Goal: Task Accomplishment & Management: Use online tool/utility

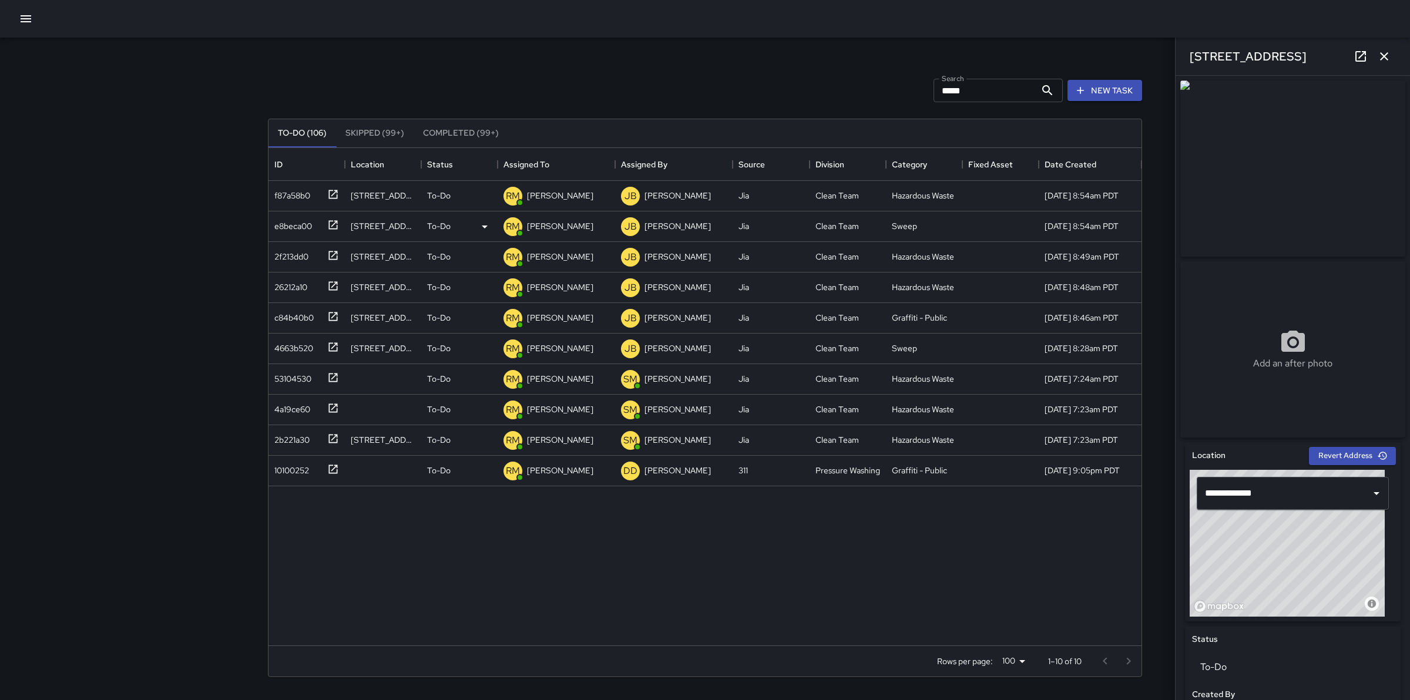
scroll to position [486, 862]
click at [570, 201] on p "[PERSON_NAME]" at bounding box center [560, 196] width 66 height 12
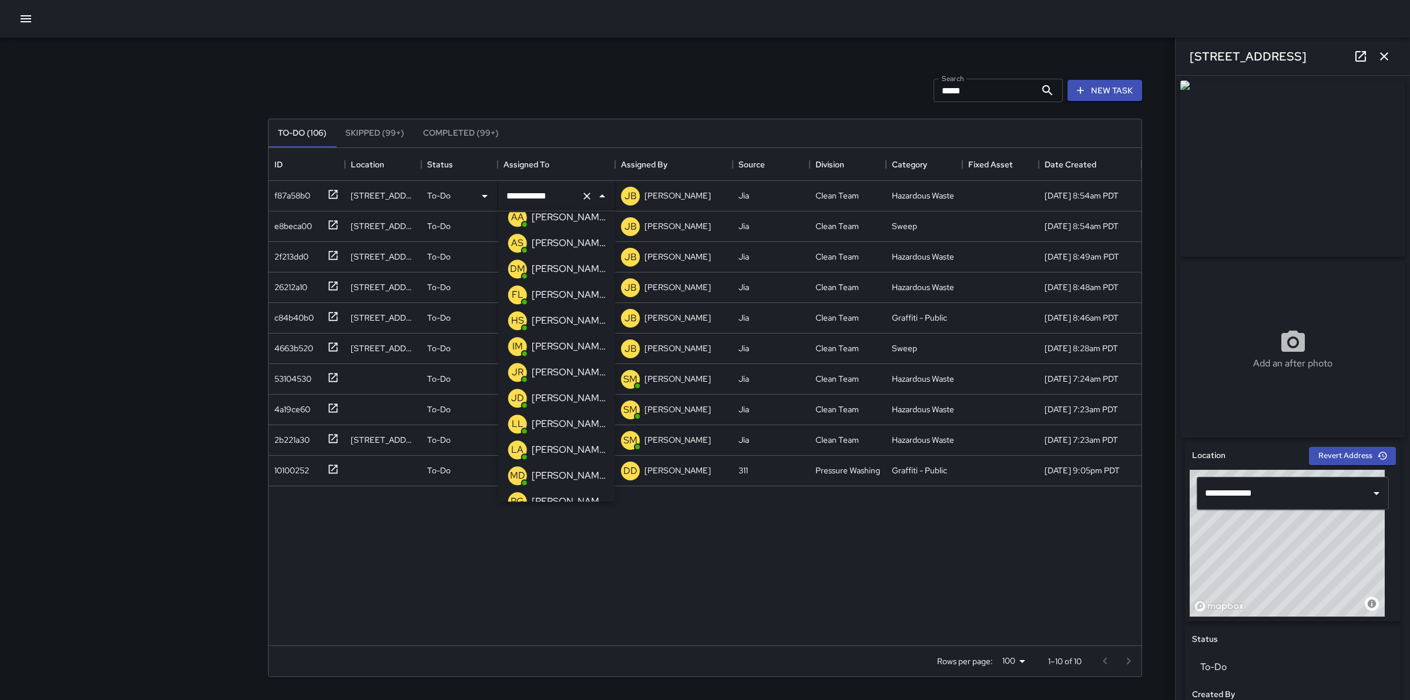
scroll to position [0, 0]
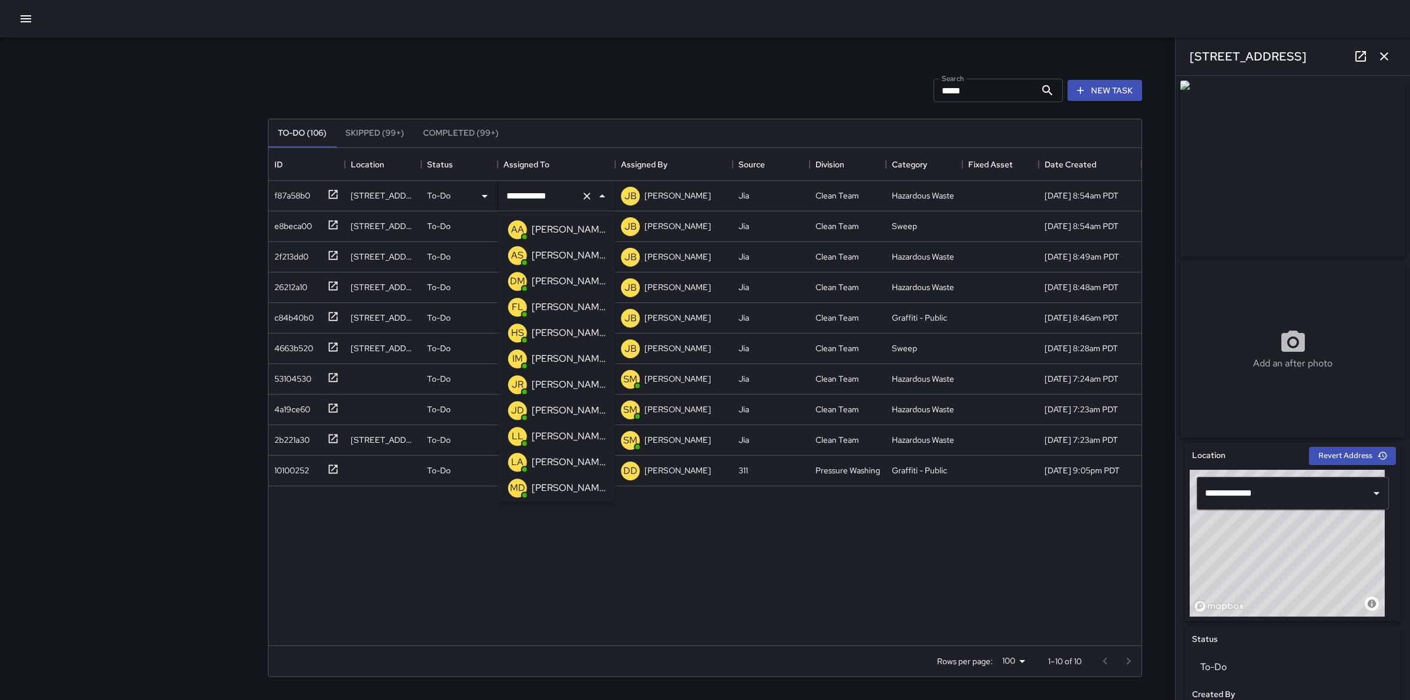
click at [566, 230] on p "[PERSON_NAME]" at bounding box center [569, 230] width 74 height 14
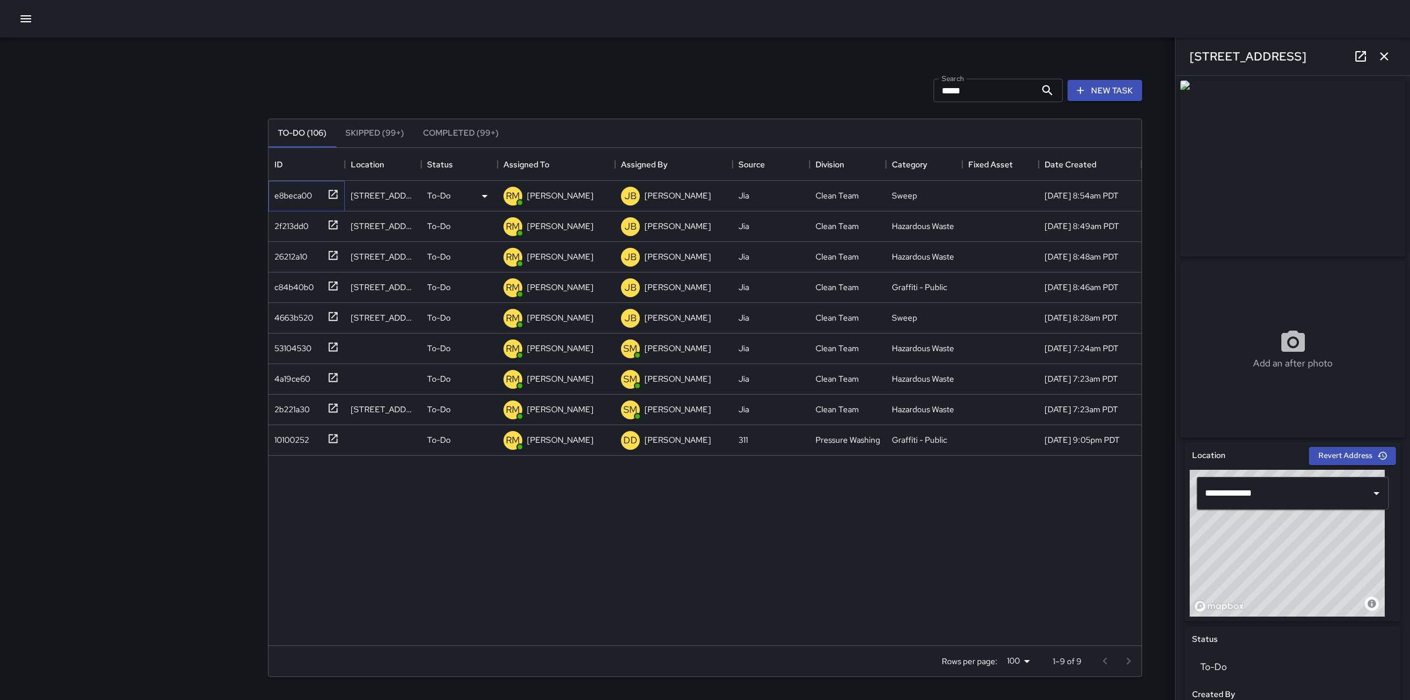
click at [301, 196] on div "e8beca00" at bounding box center [291, 193] width 42 height 16
type input "**********"
click at [573, 196] on p "[PERSON_NAME]" at bounding box center [560, 196] width 66 height 12
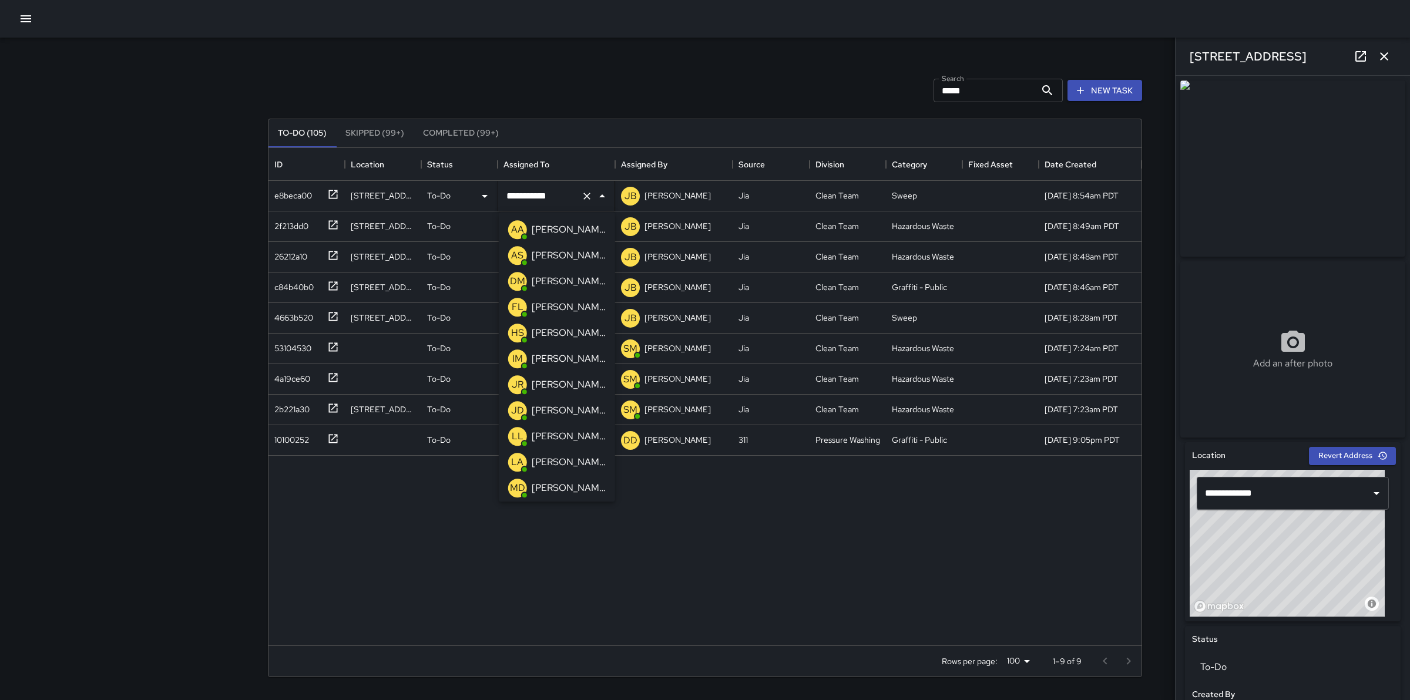
click at [577, 232] on p "[PERSON_NAME]" at bounding box center [569, 230] width 74 height 14
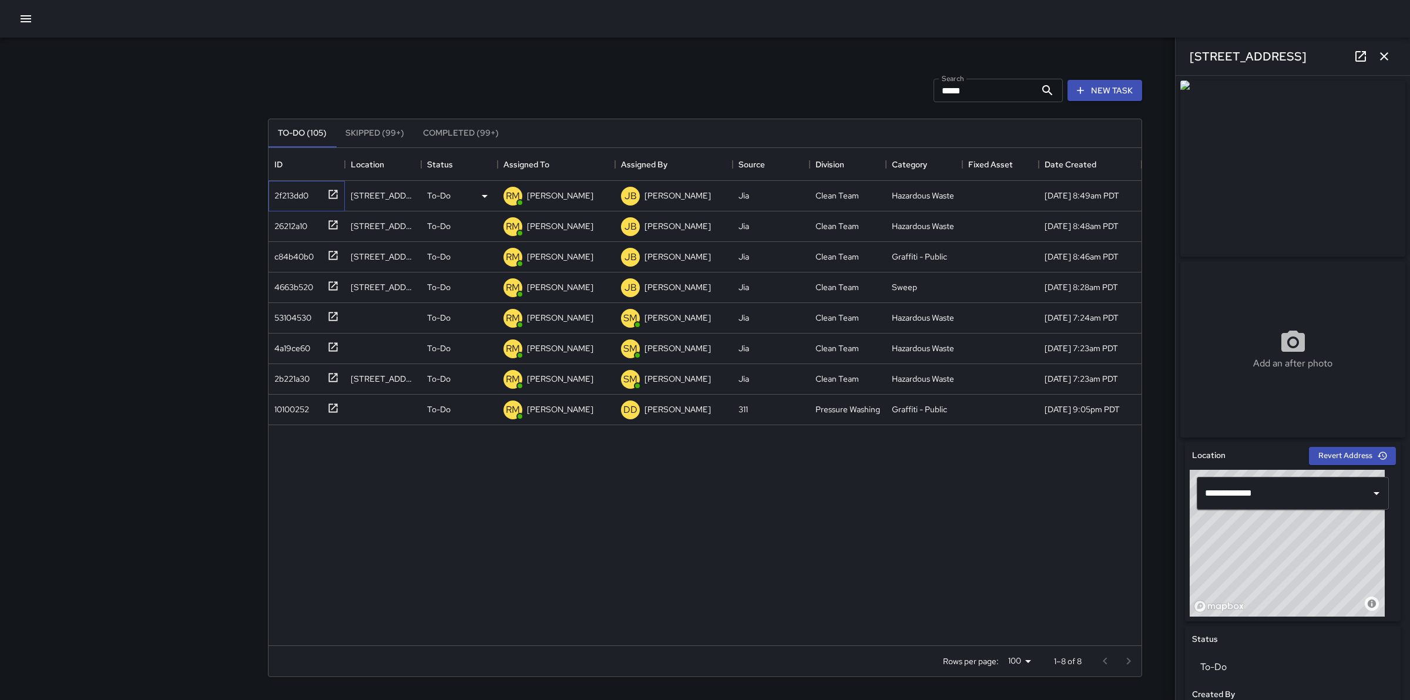
click at [304, 198] on div "2f213dd0" at bounding box center [289, 193] width 39 height 16
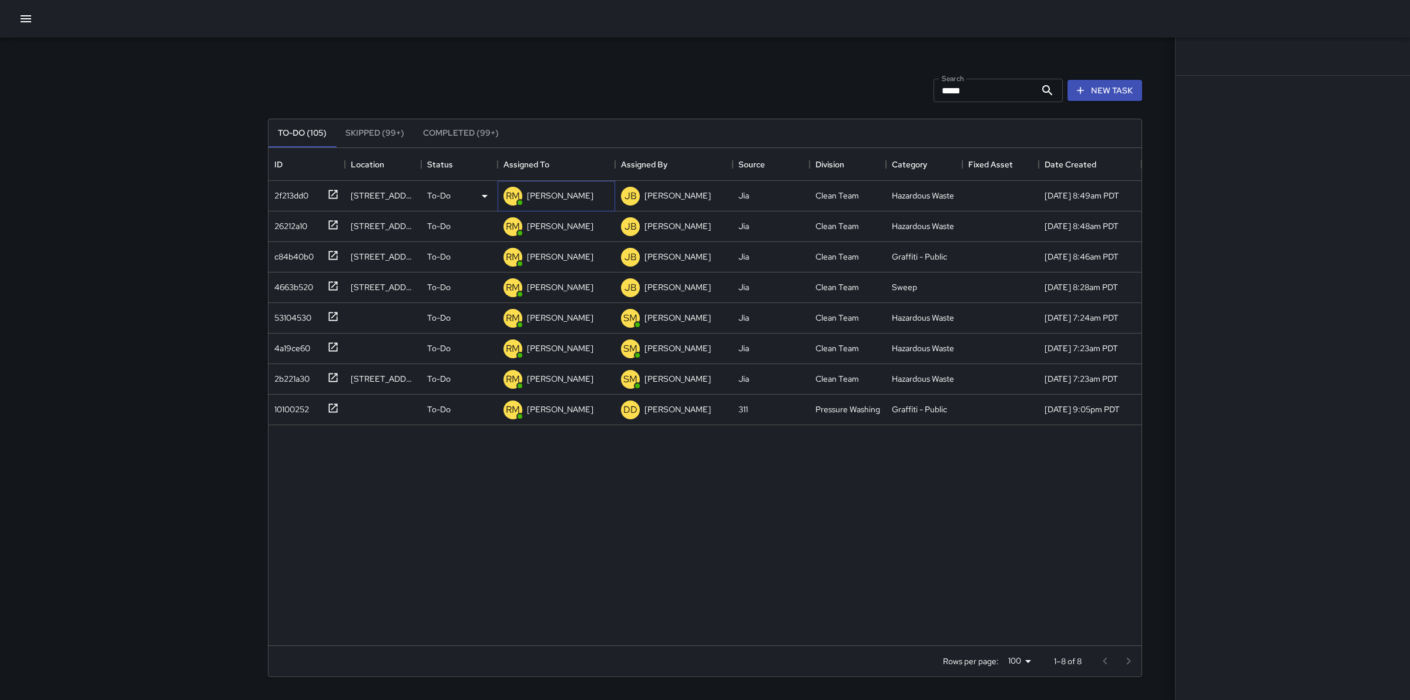
click at [557, 197] on p "[PERSON_NAME]" at bounding box center [560, 196] width 66 height 12
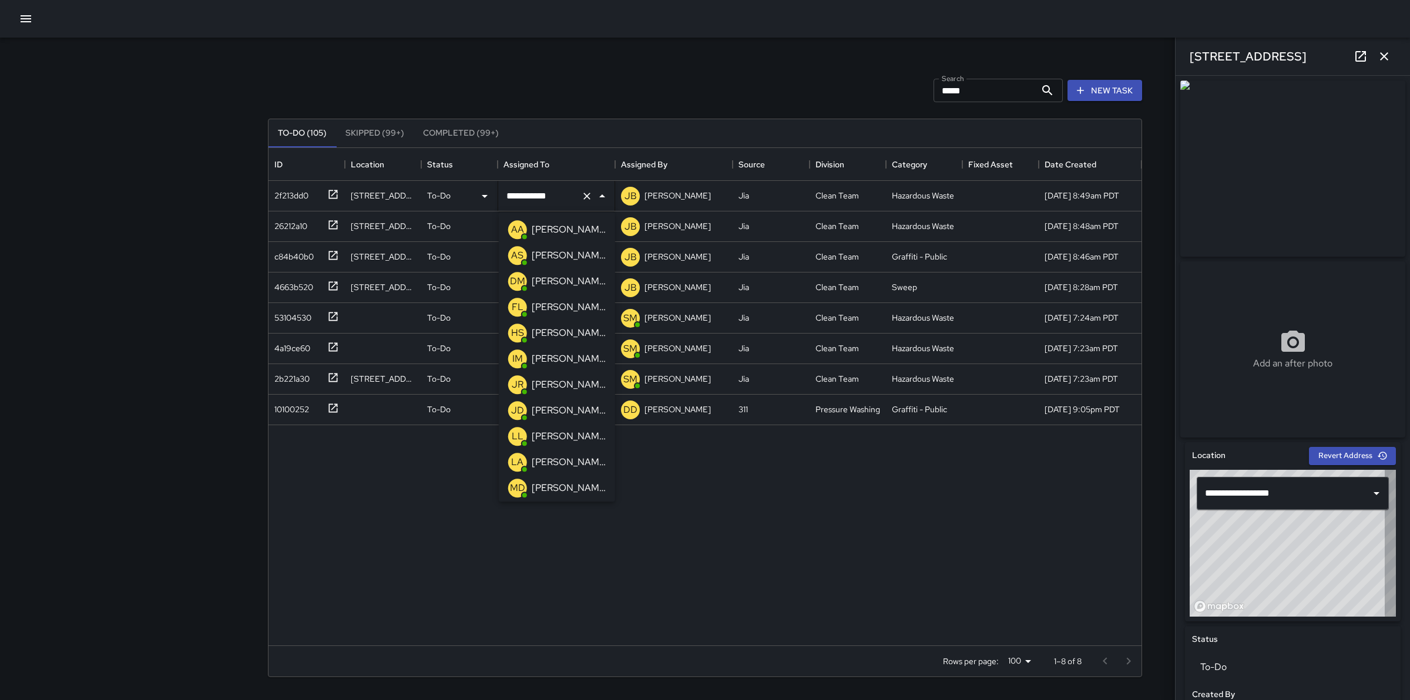
type input "**********"
click at [580, 227] on p "[PERSON_NAME]" at bounding box center [569, 230] width 74 height 14
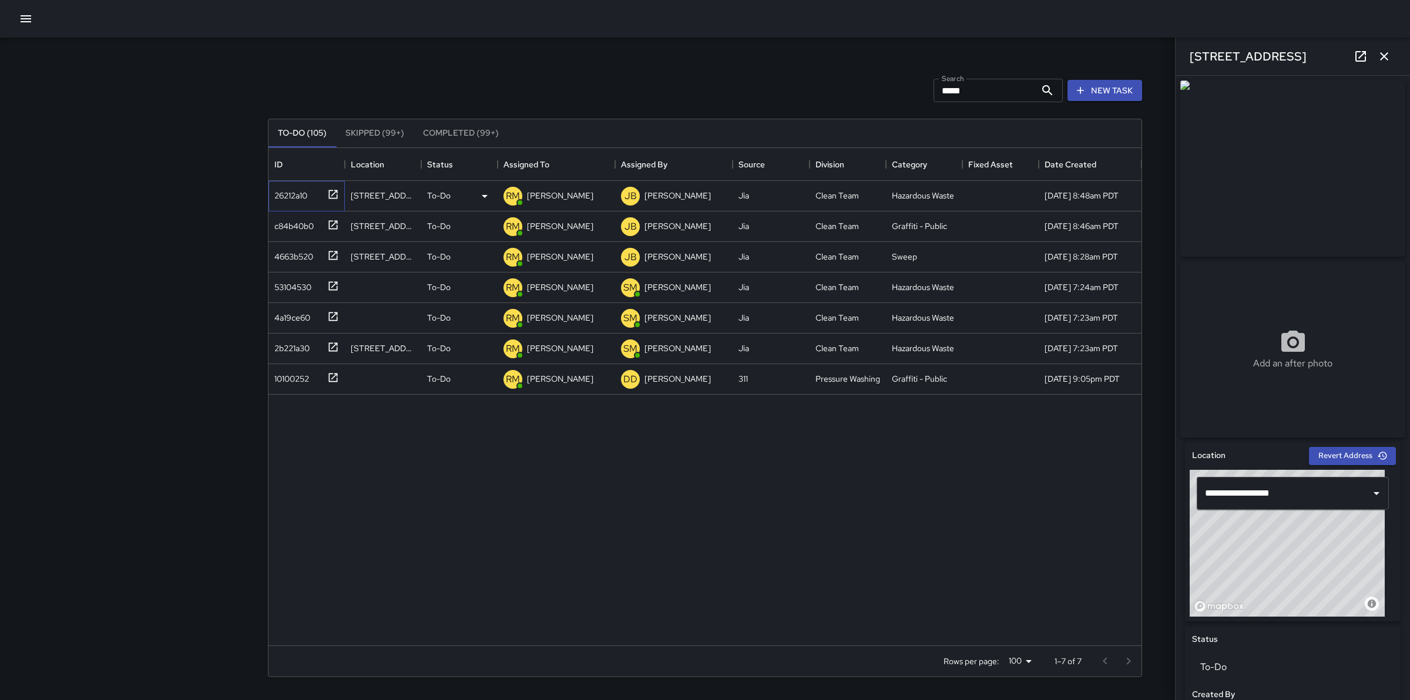
click at [300, 195] on div "26212a10" at bounding box center [289, 193] width 38 height 16
type input "**********"
click at [552, 191] on p "[PERSON_NAME]" at bounding box center [560, 196] width 66 height 12
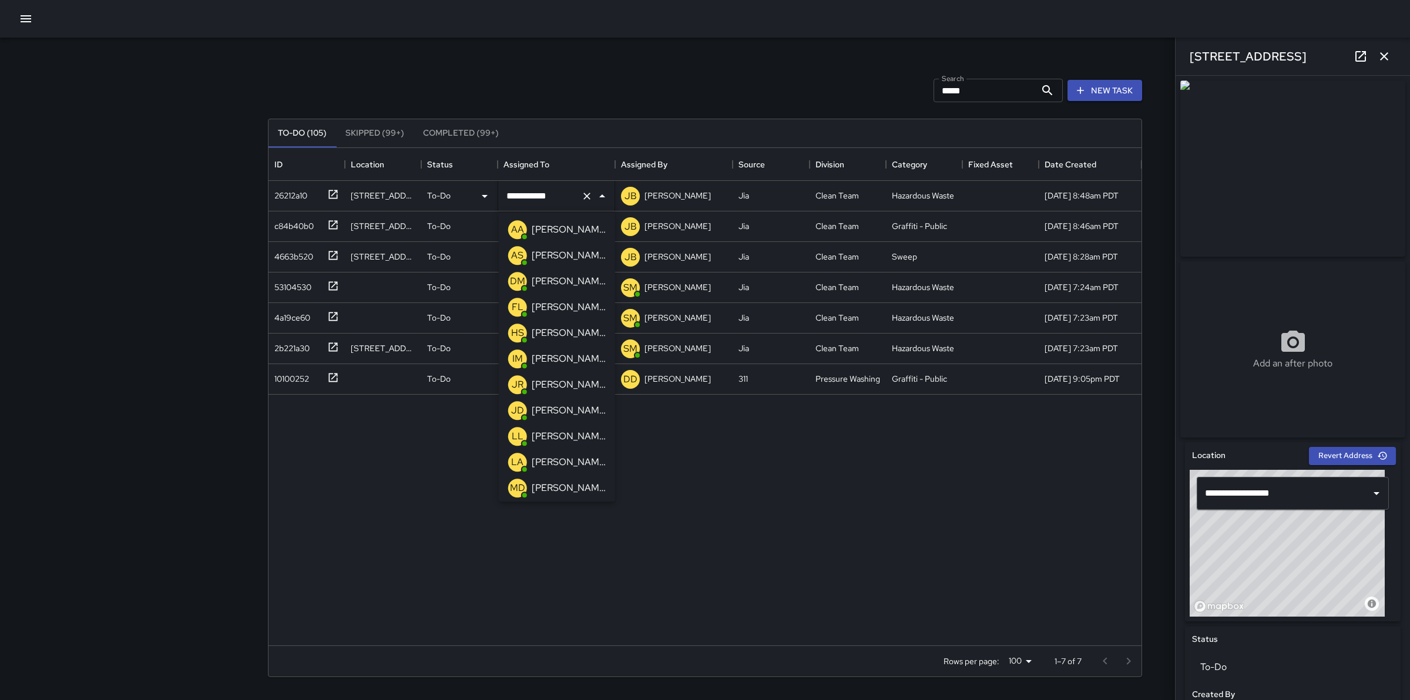
click at [566, 227] on p "[PERSON_NAME]" at bounding box center [569, 230] width 74 height 14
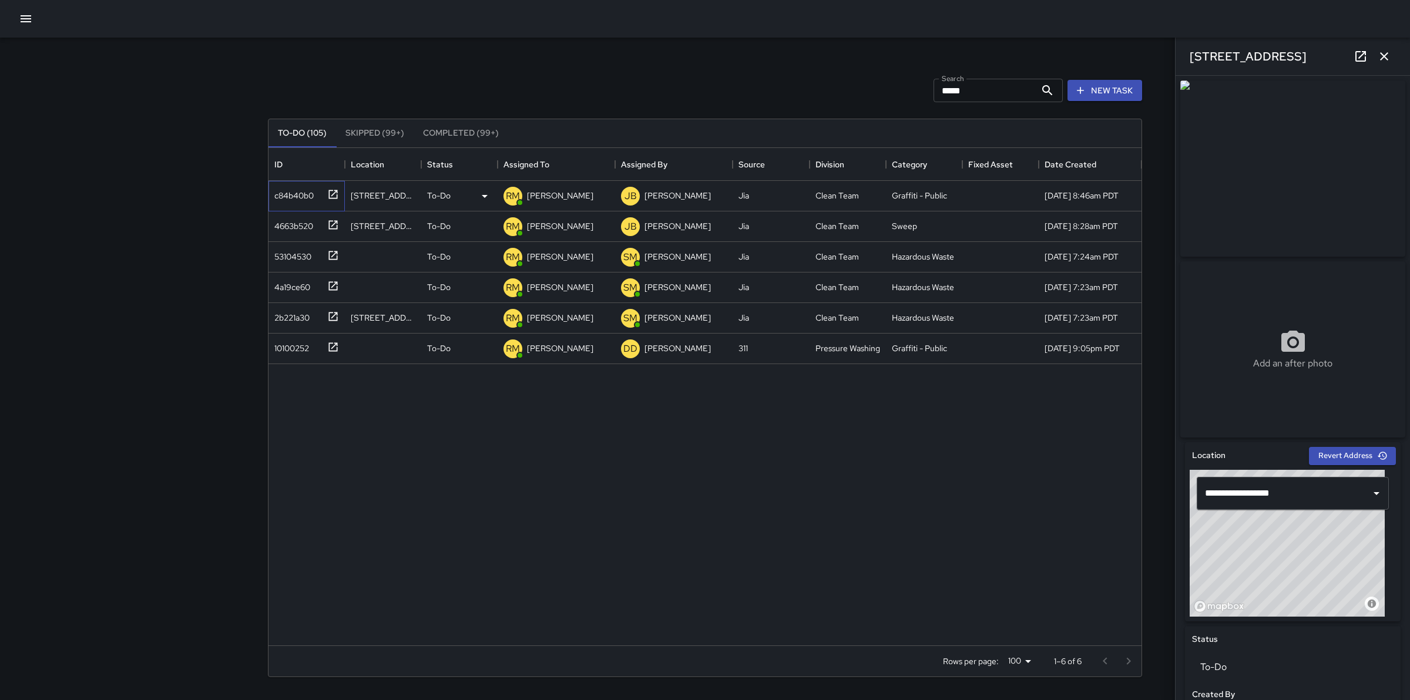
click at [300, 197] on div "c84b40b0" at bounding box center [292, 193] width 44 height 16
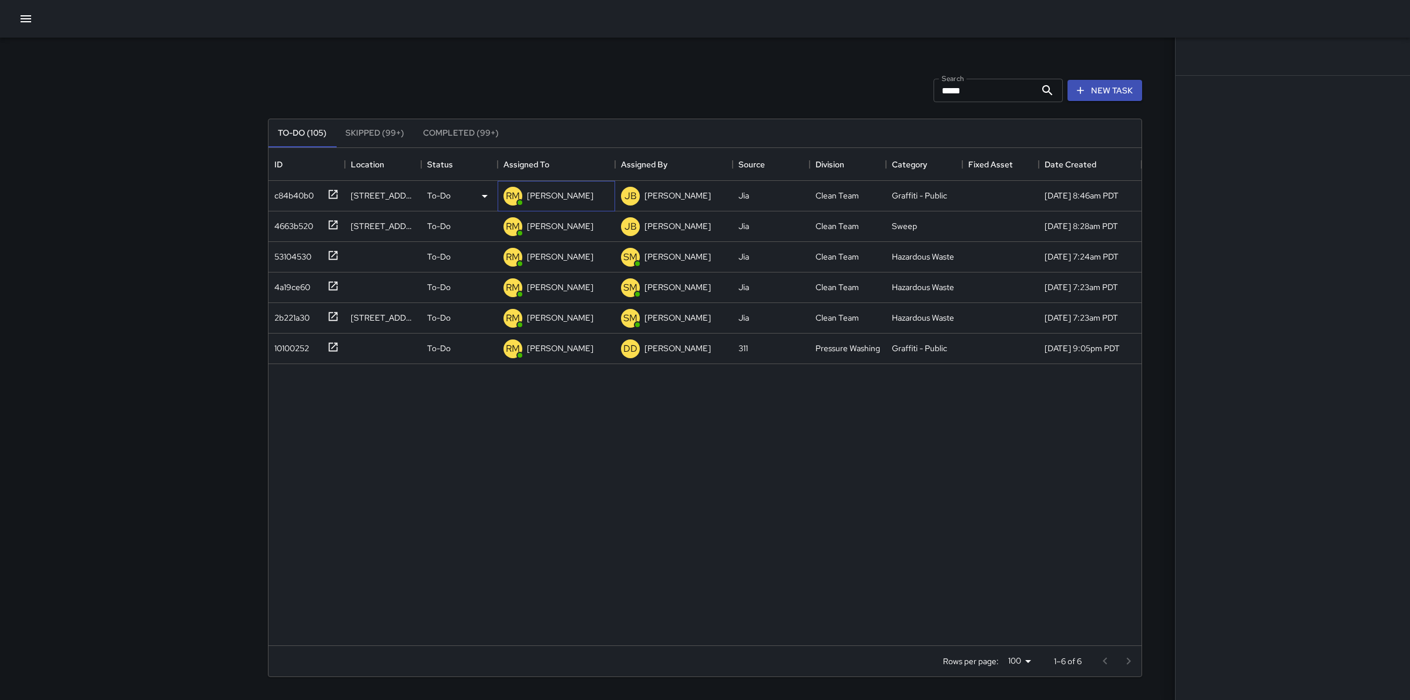
click at [558, 194] on p "[PERSON_NAME]" at bounding box center [560, 196] width 66 height 12
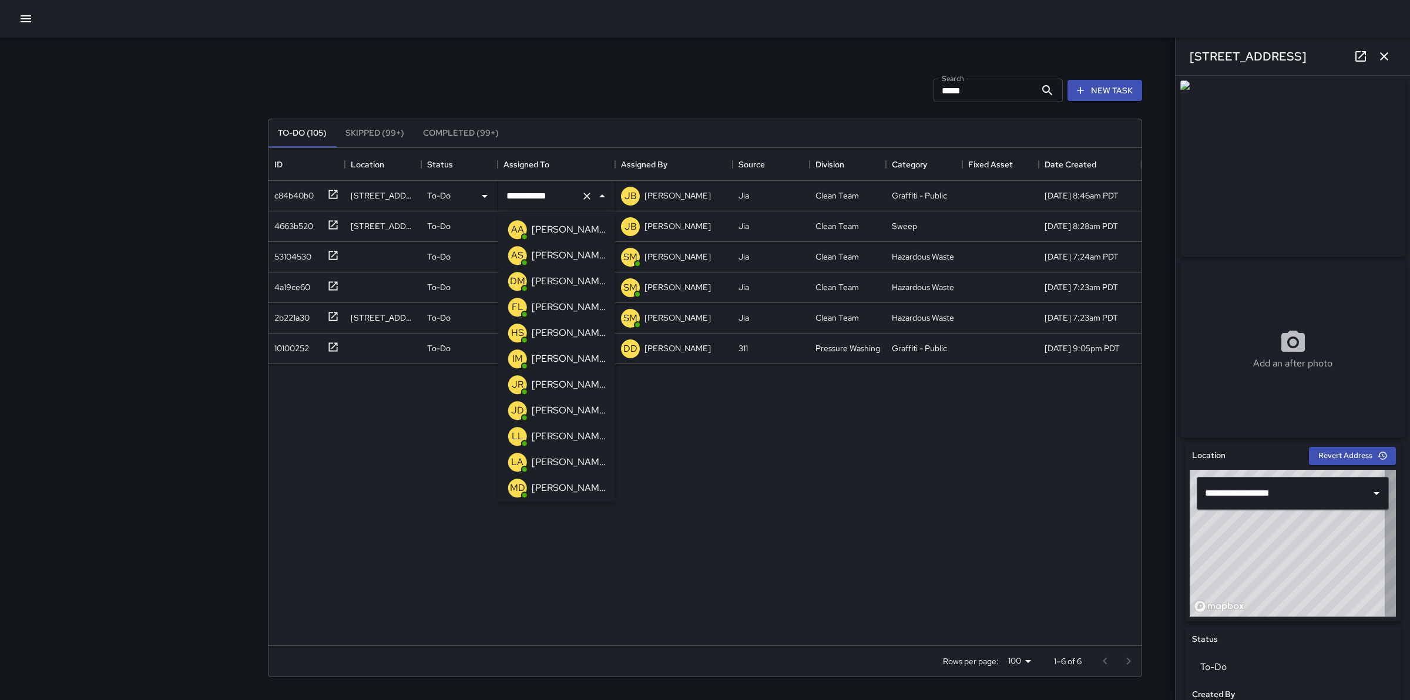
type input "**********"
click at [567, 233] on p "[PERSON_NAME]" at bounding box center [569, 230] width 74 height 14
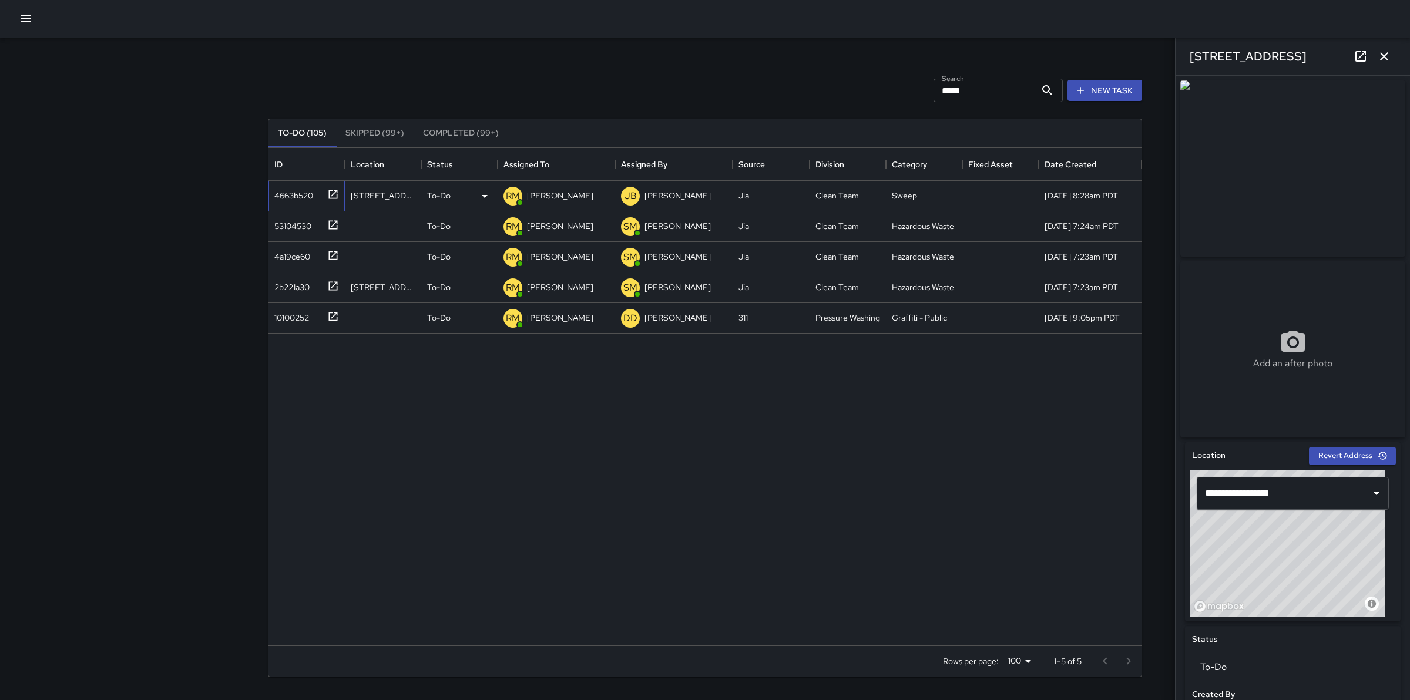
click at [297, 194] on div "4663b520" at bounding box center [291, 193] width 43 height 16
click at [559, 200] on p "[PERSON_NAME]" at bounding box center [560, 196] width 66 height 12
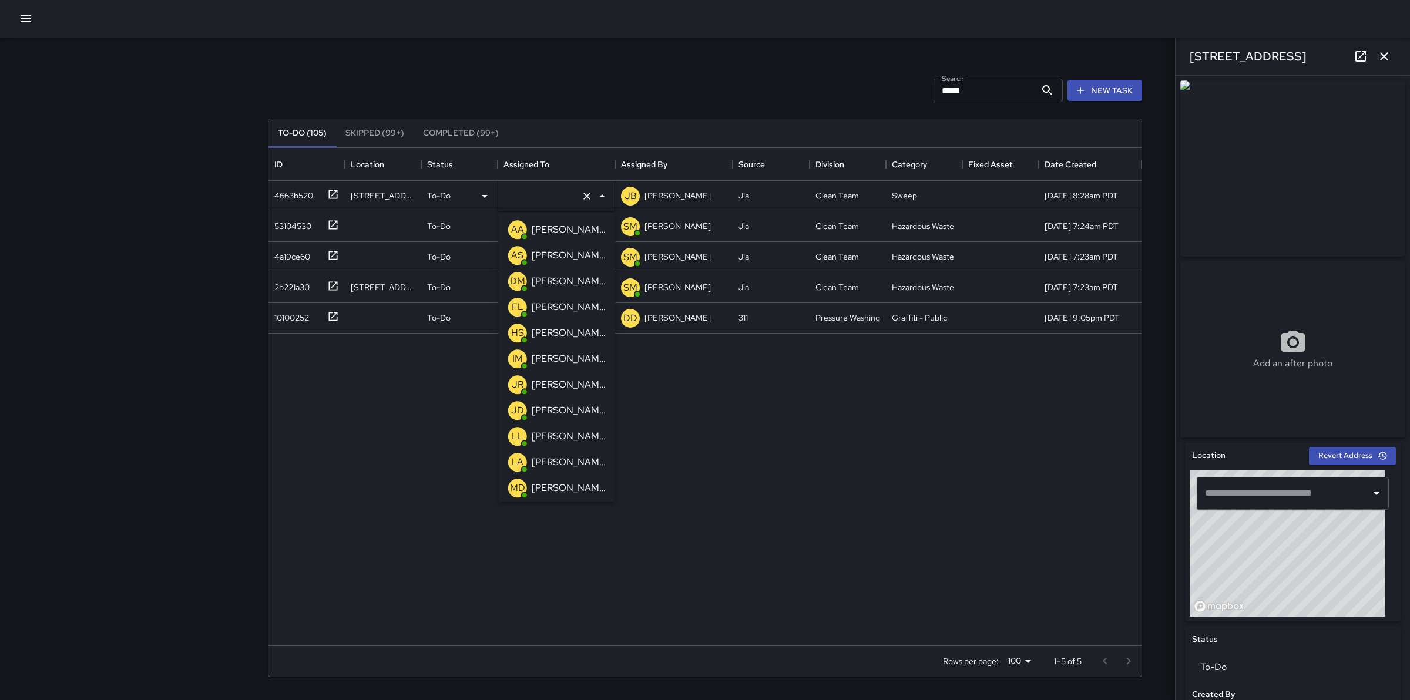
type input "**********"
click at [582, 221] on div "[PERSON_NAME]" at bounding box center [568, 229] width 79 height 19
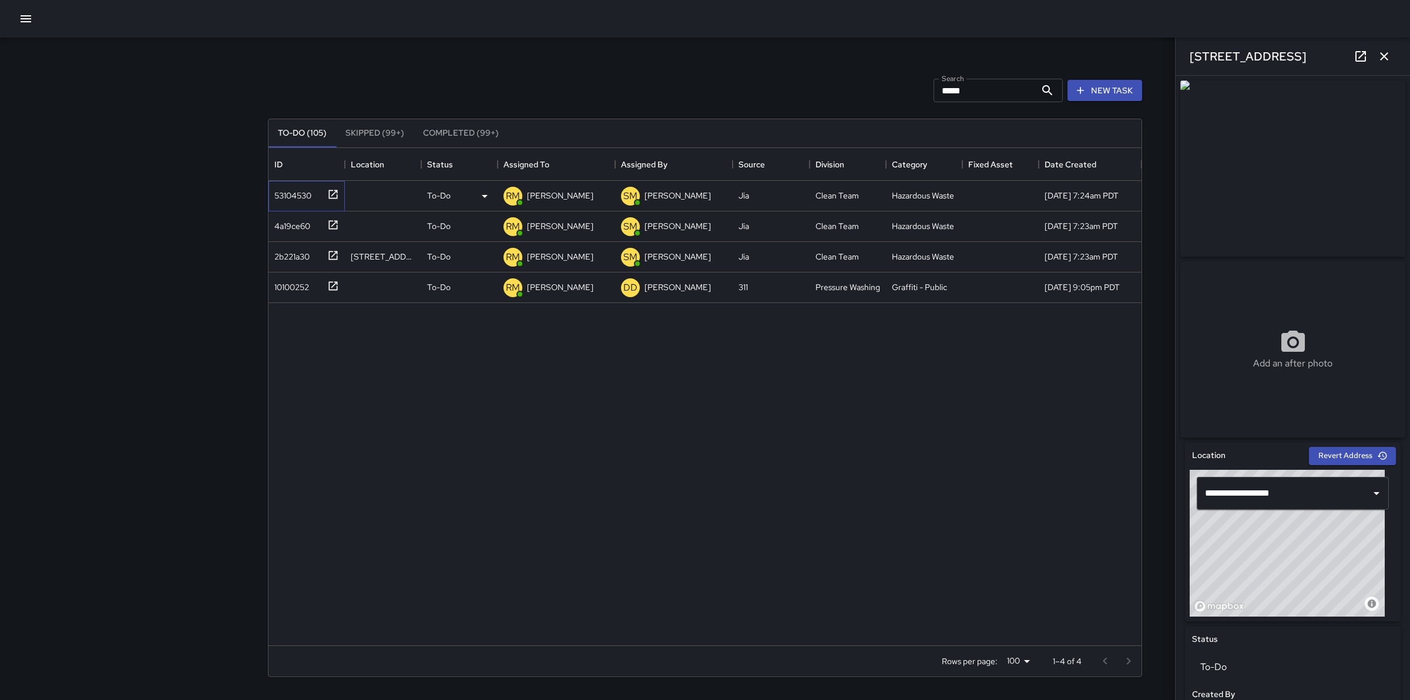
click at [295, 200] on div "53104530" at bounding box center [291, 193] width 42 height 16
click at [544, 193] on p "[PERSON_NAME]" at bounding box center [560, 196] width 66 height 12
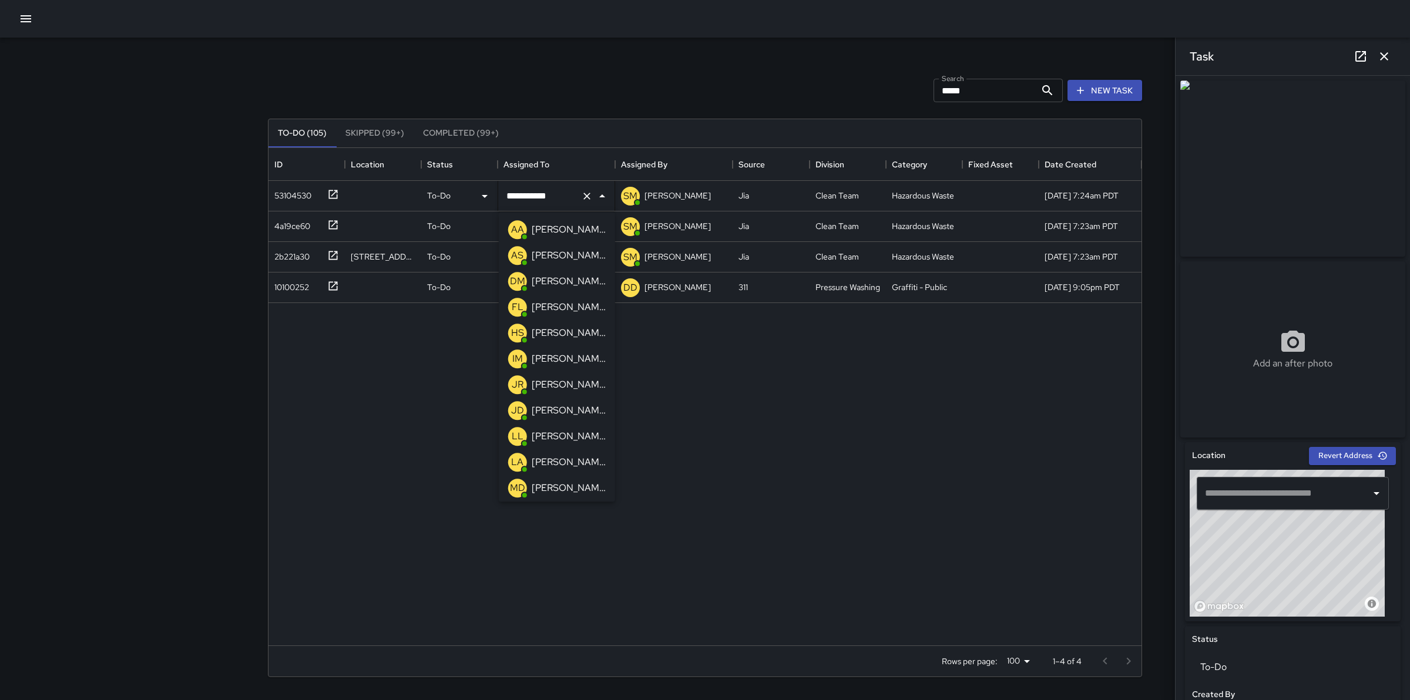
click at [565, 235] on p "[PERSON_NAME]" at bounding box center [569, 230] width 74 height 14
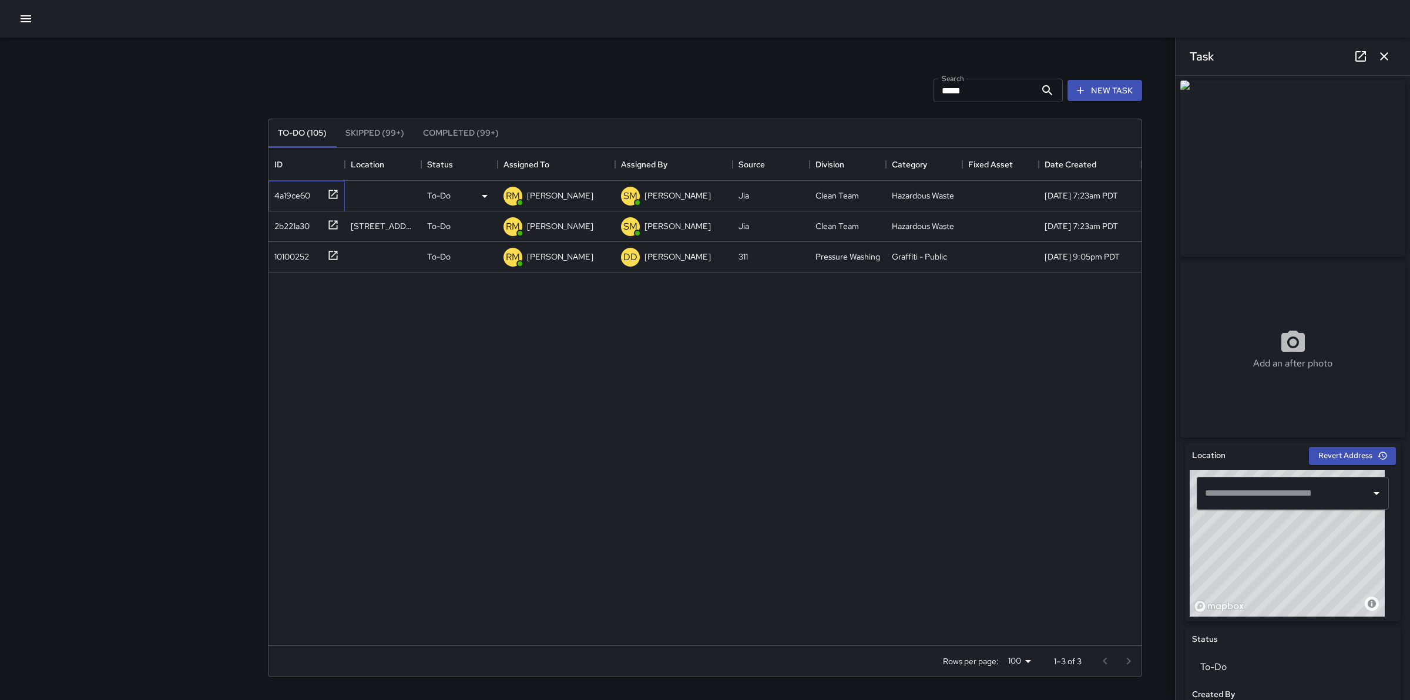
click at [309, 184] on div "4a19ce60" at bounding box center [304, 193] width 69 height 19
click at [570, 204] on div "RM [PERSON_NAME]" at bounding box center [548, 195] width 95 height 23
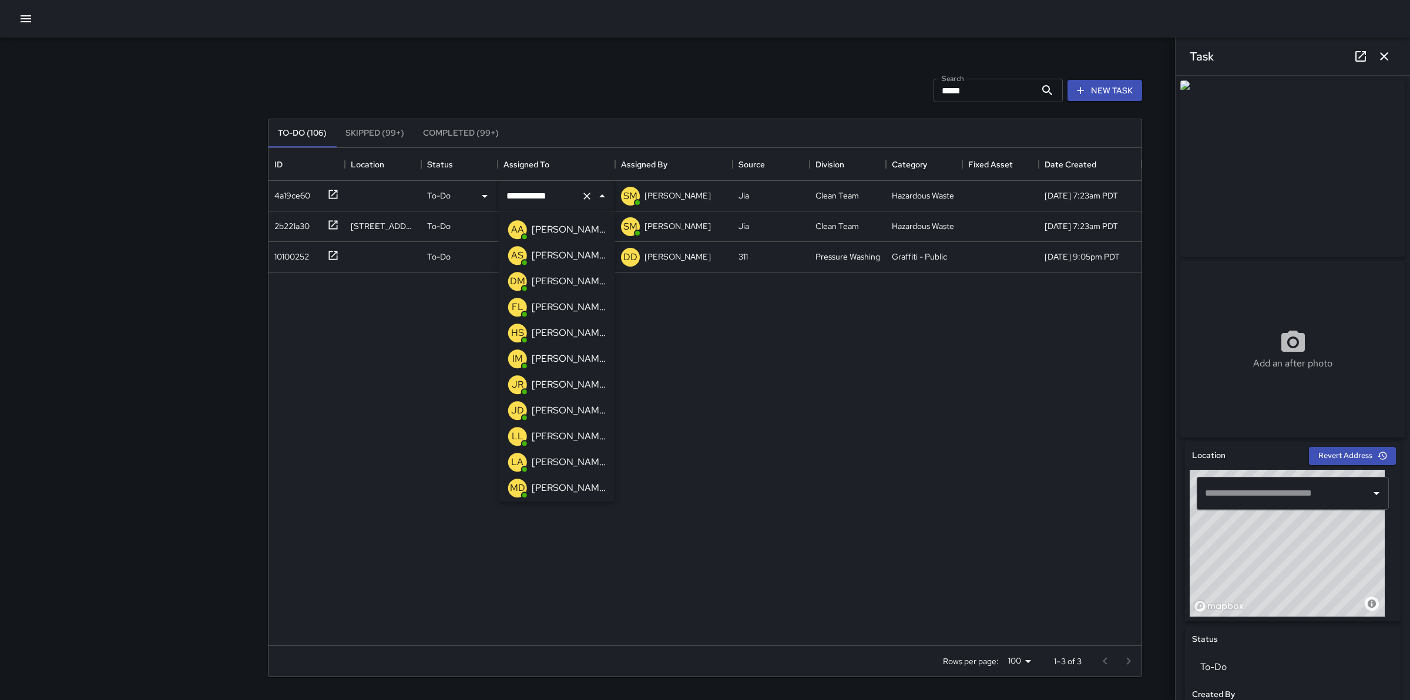
click at [567, 225] on p "[PERSON_NAME]" at bounding box center [569, 230] width 74 height 14
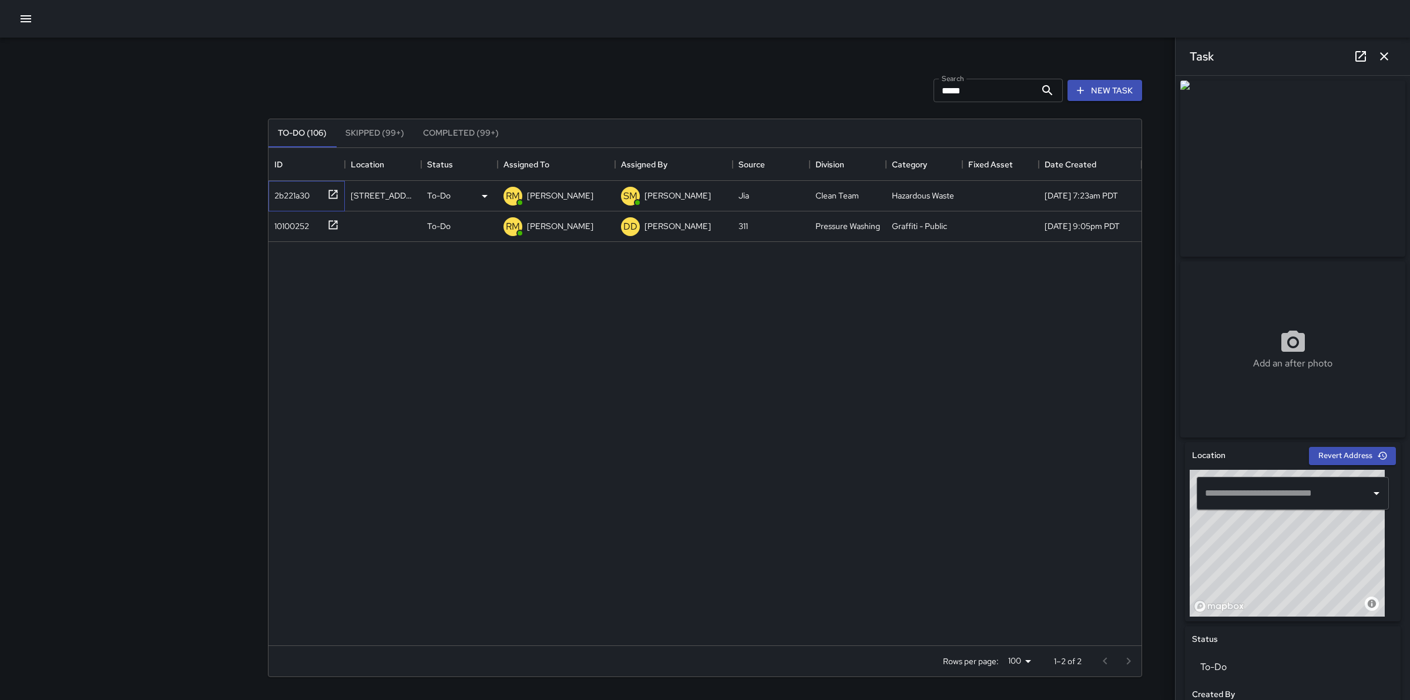
click at [294, 200] on div "2b221a30" at bounding box center [290, 193] width 40 height 16
type input "**********"
click at [548, 195] on p "[PERSON_NAME]" at bounding box center [560, 196] width 66 height 12
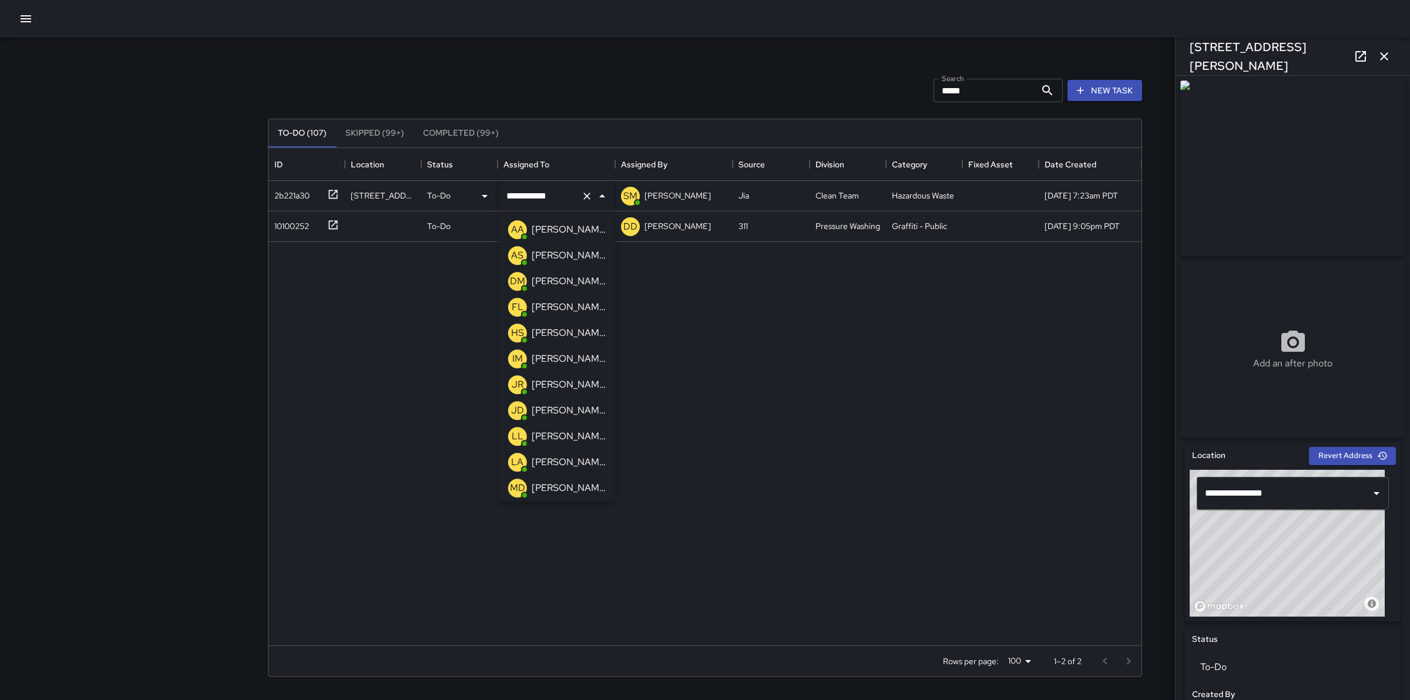
click at [571, 230] on p "[PERSON_NAME]" at bounding box center [569, 230] width 74 height 14
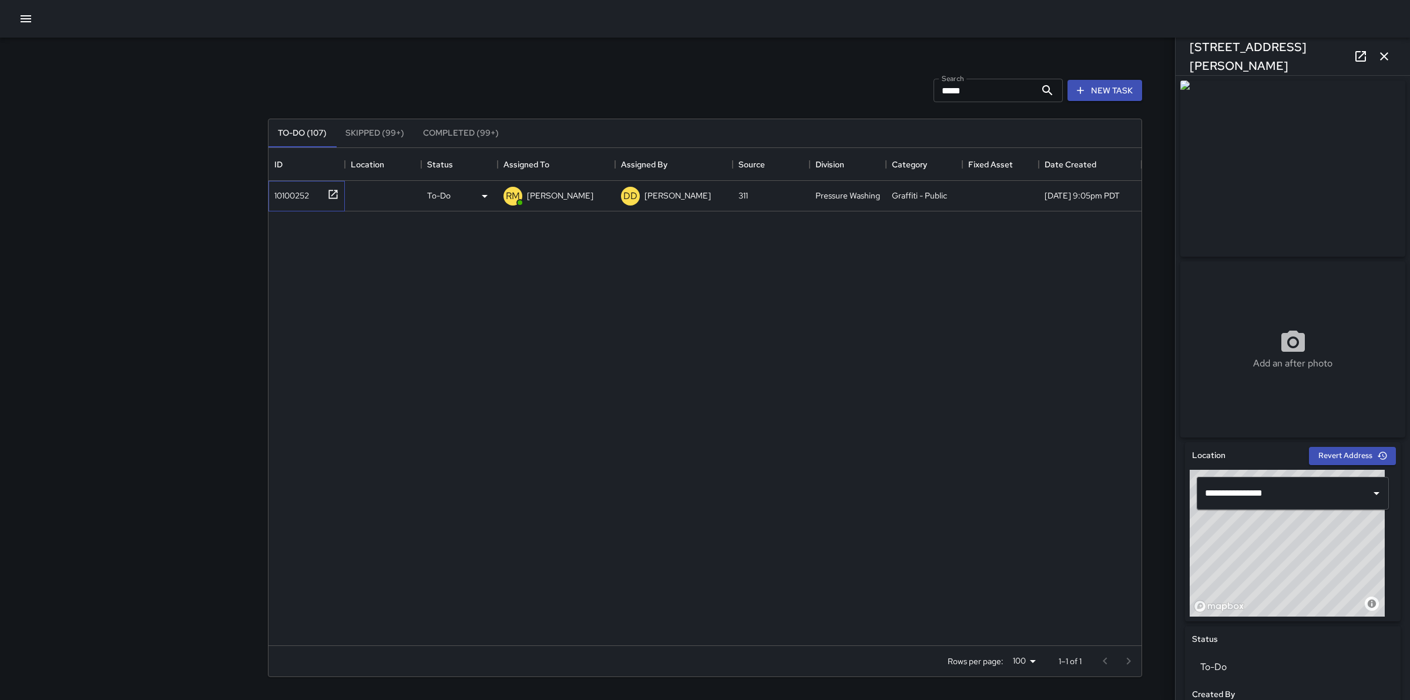
click at [280, 203] on div "10100252" at bounding box center [304, 193] width 69 height 19
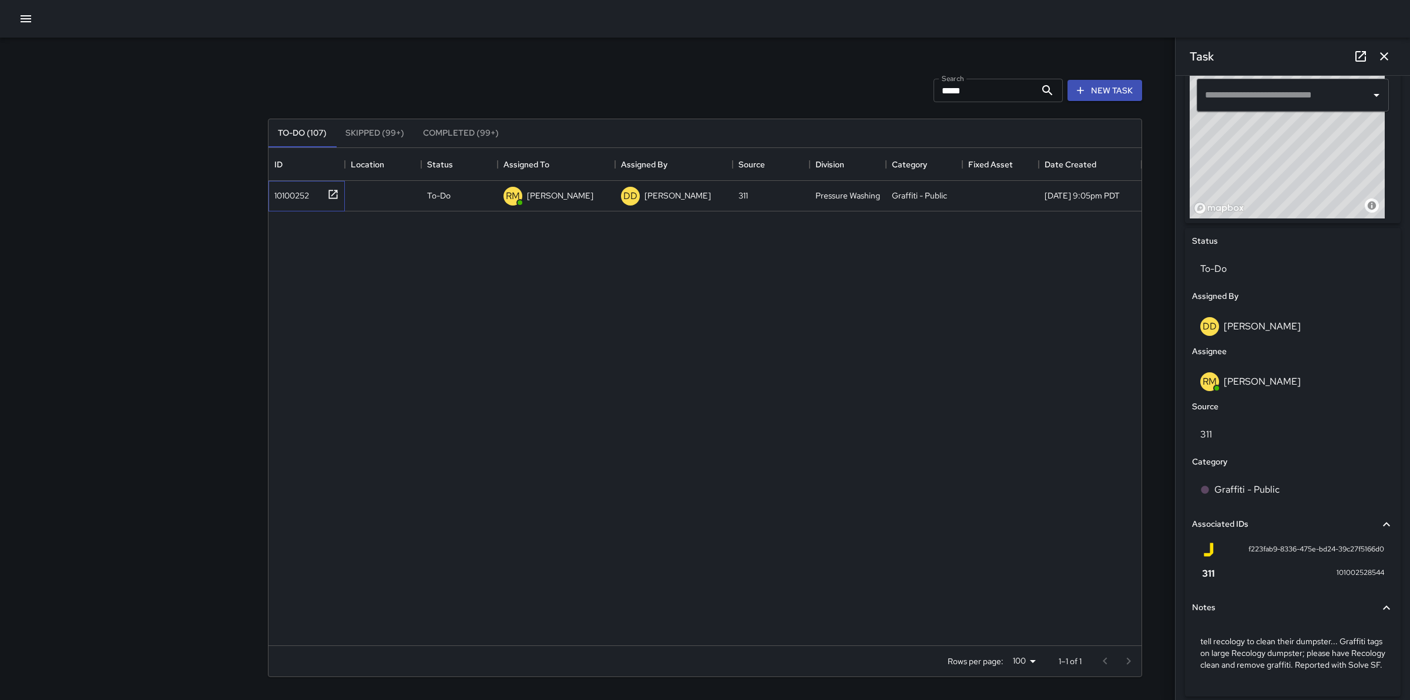
scroll to position [445, 0]
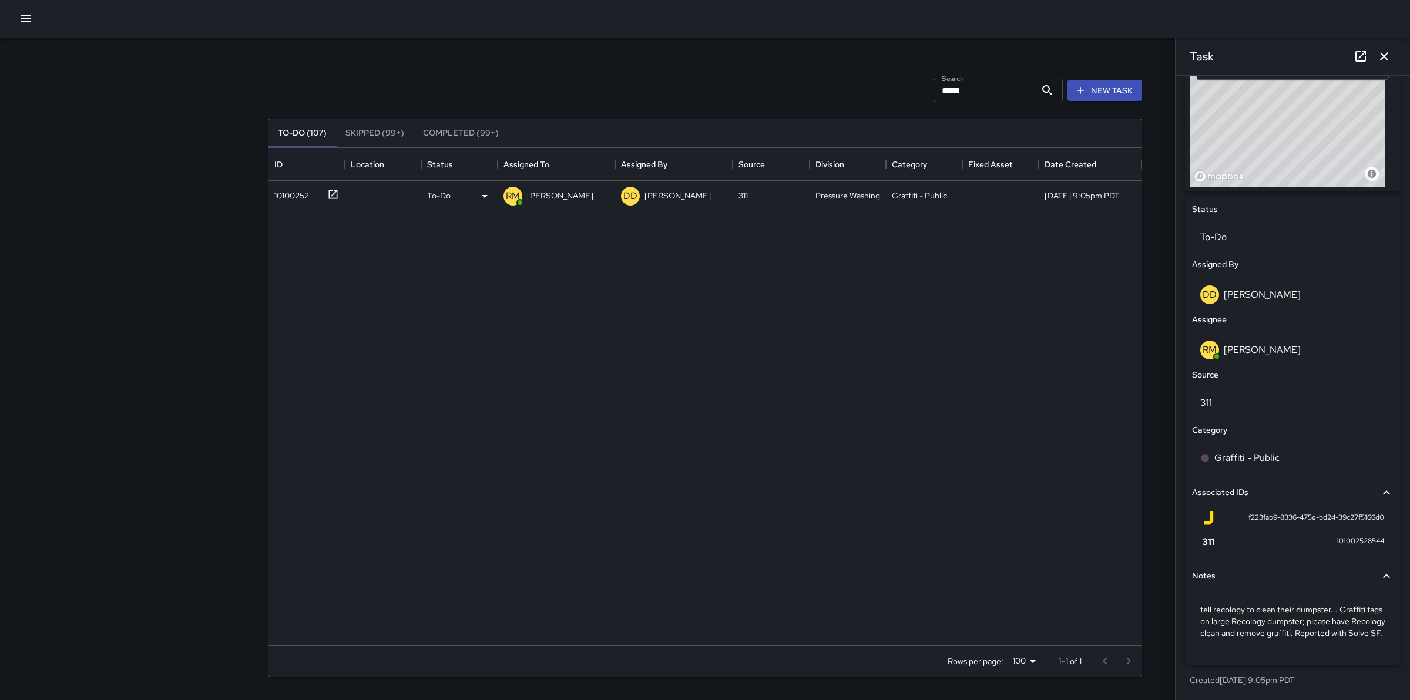
click at [568, 197] on p "[PERSON_NAME]" at bounding box center [560, 196] width 66 height 12
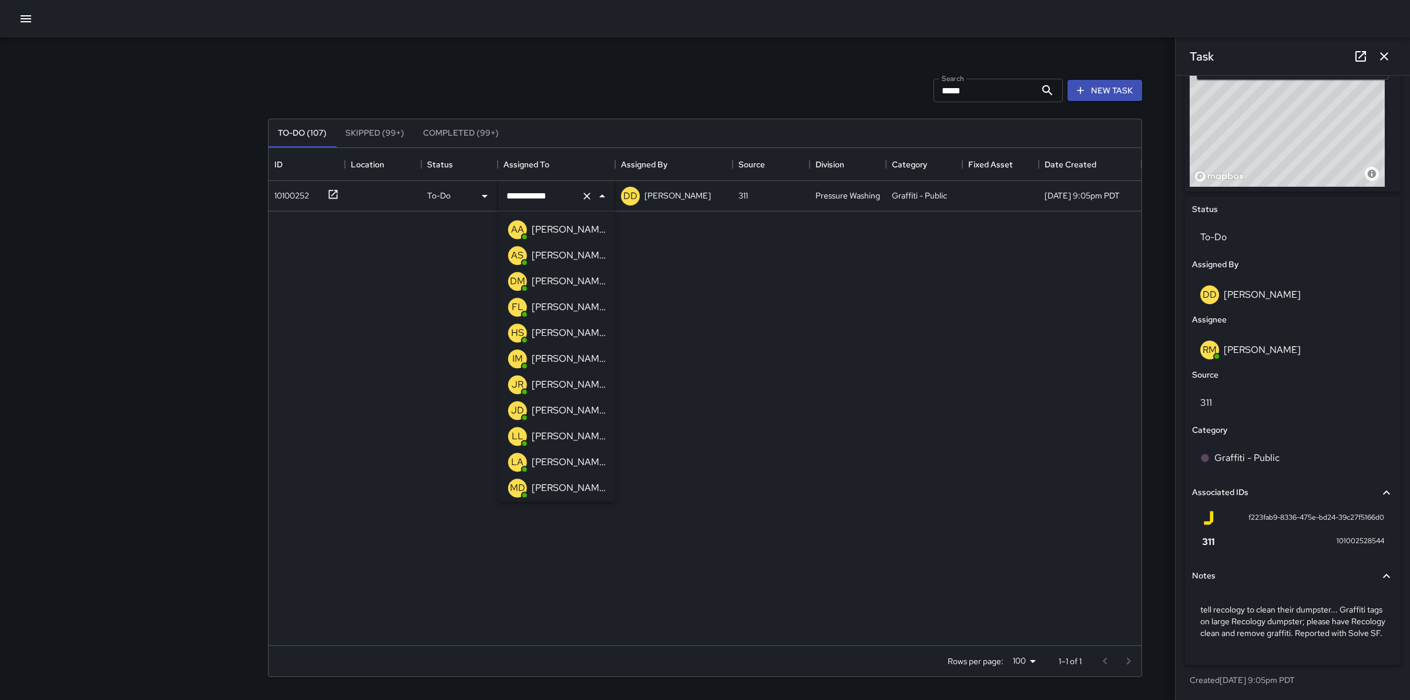
scroll to position [77, 0]
click at [586, 195] on icon "Clear" at bounding box center [587, 196] width 7 height 7
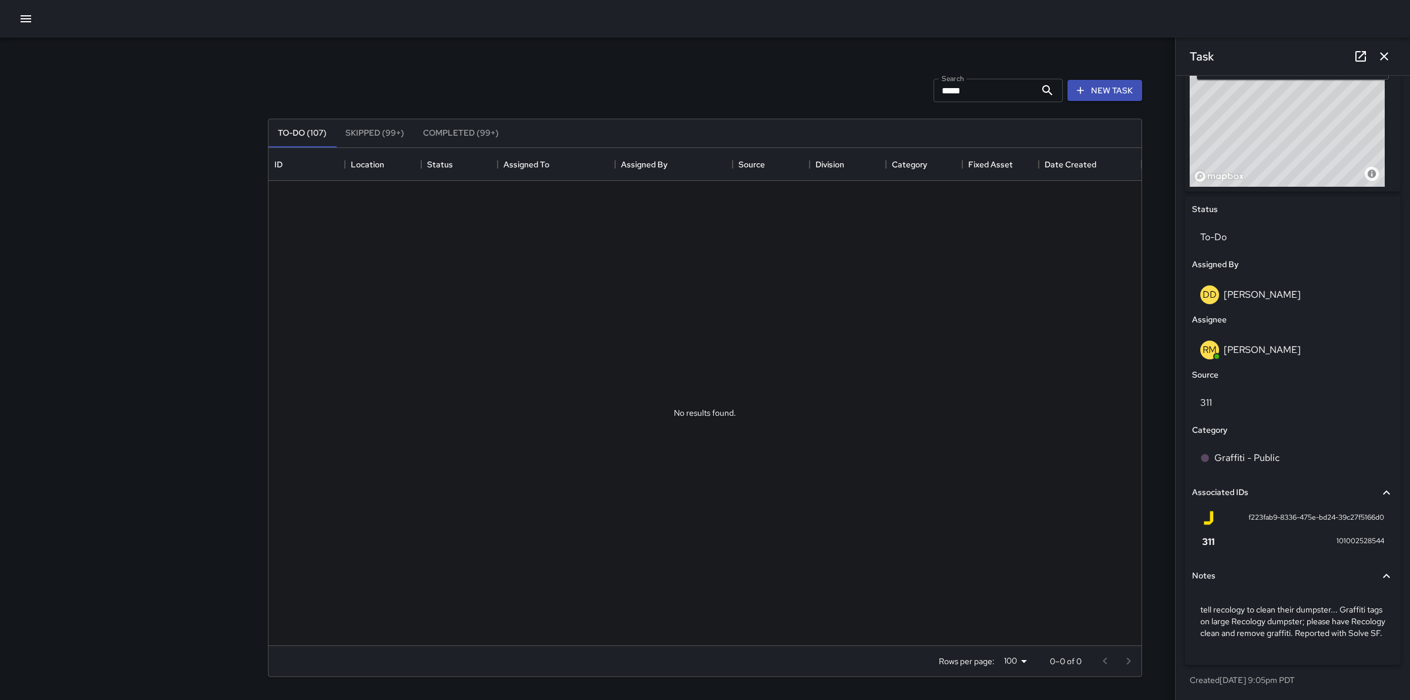
scroll to position [391, 0]
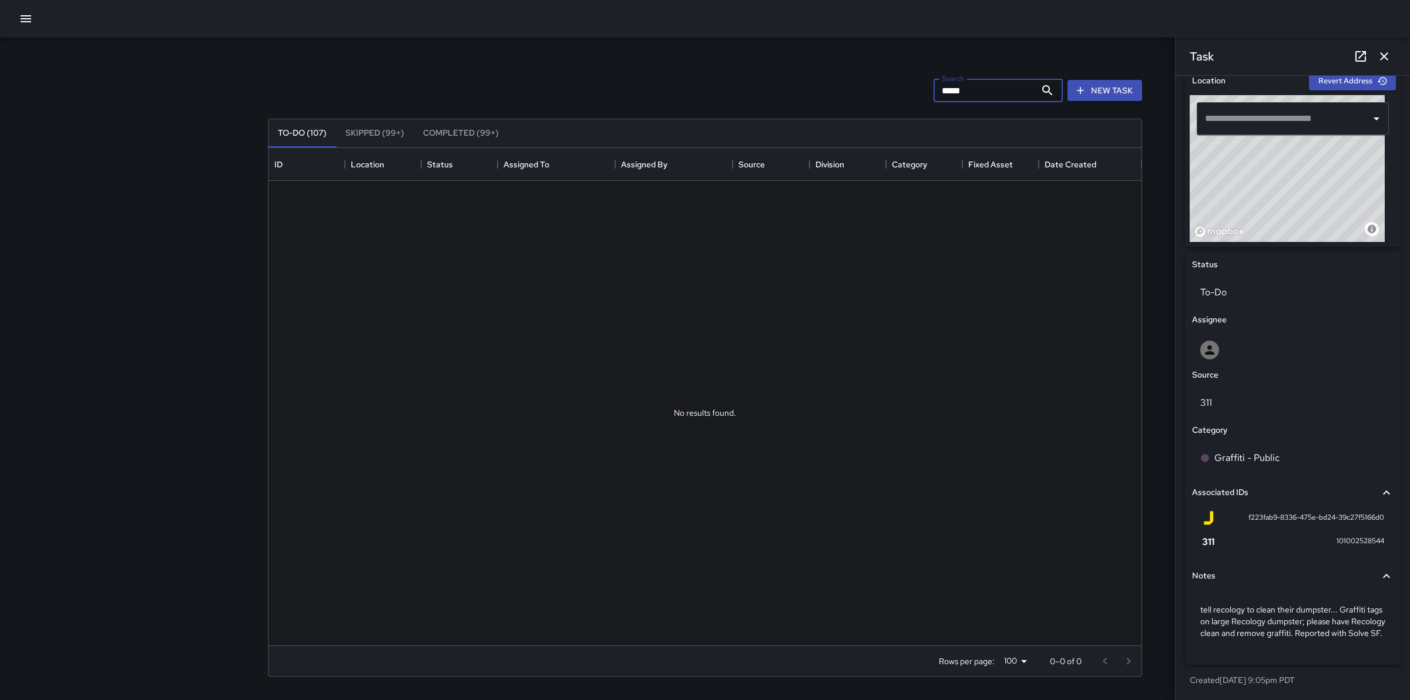
click at [1003, 93] on input "*****" at bounding box center [984, 90] width 102 height 23
type input "*"
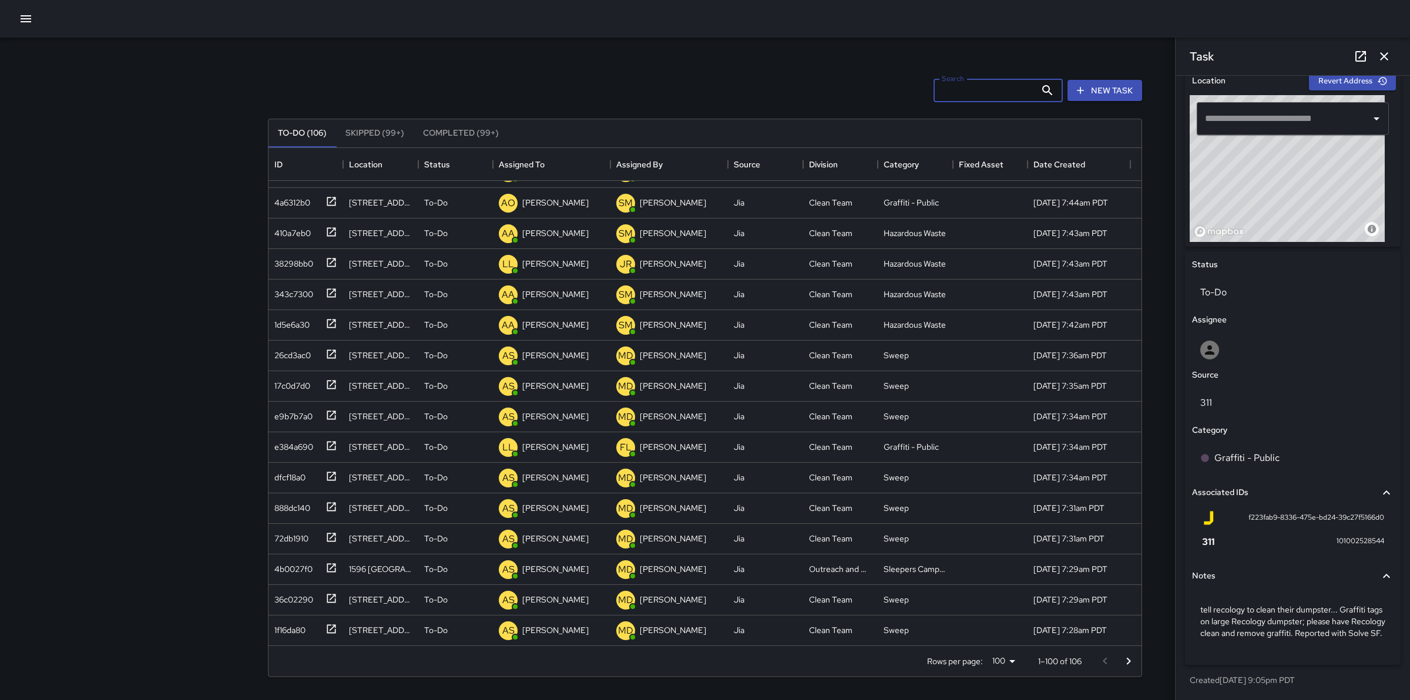
scroll to position [145, 0]
click at [1004, 93] on input "Search" at bounding box center [984, 90] width 102 height 23
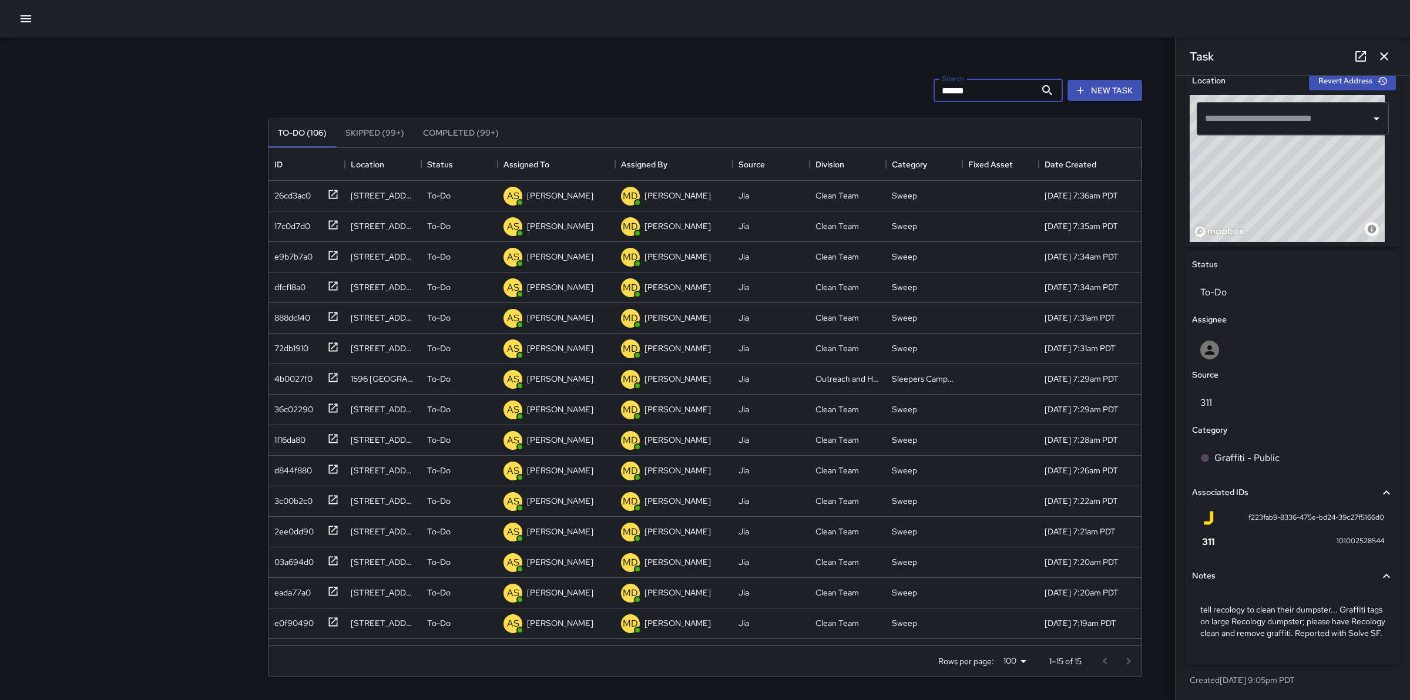
scroll to position [0, 0]
click at [300, 376] on div "4b0027f0" at bounding box center [291, 376] width 43 height 16
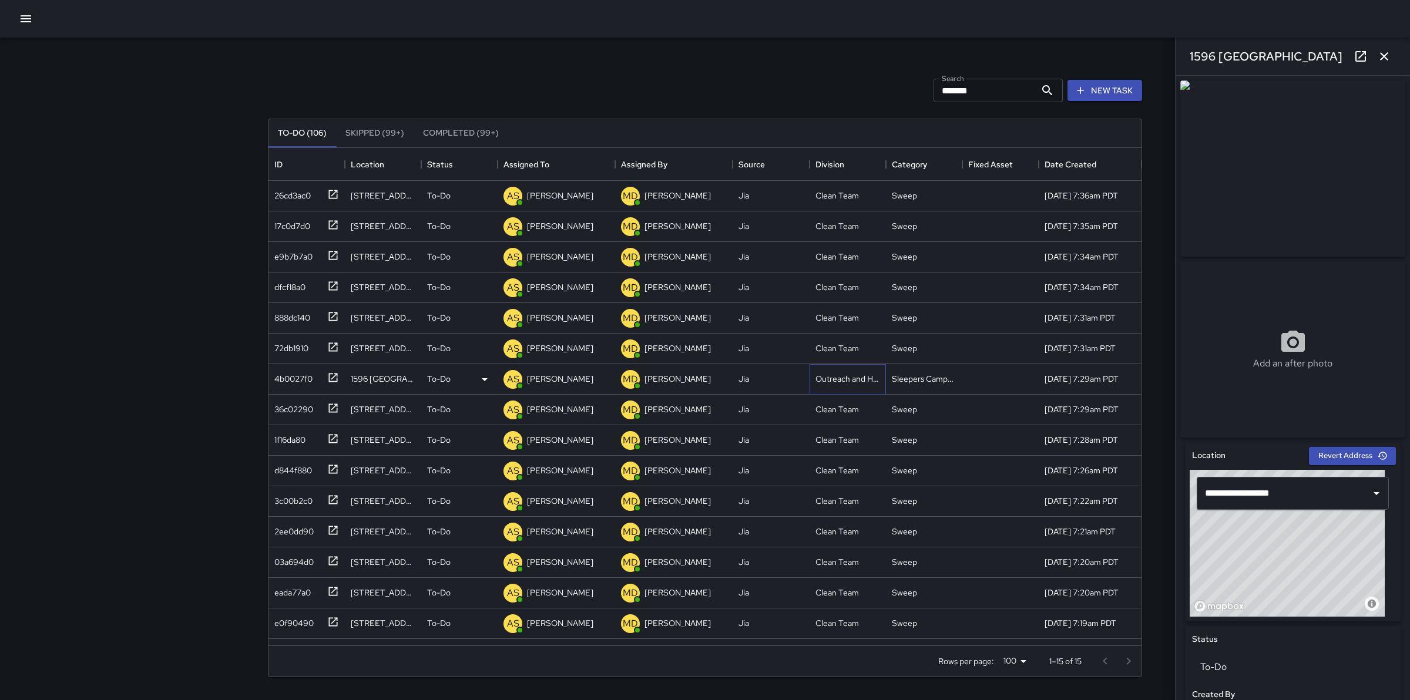
click at [874, 382] on div "Outreach and Hospitality" at bounding box center [847, 379] width 65 height 12
click at [307, 379] on div "4b0027f0" at bounding box center [291, 376] width 43 height 16
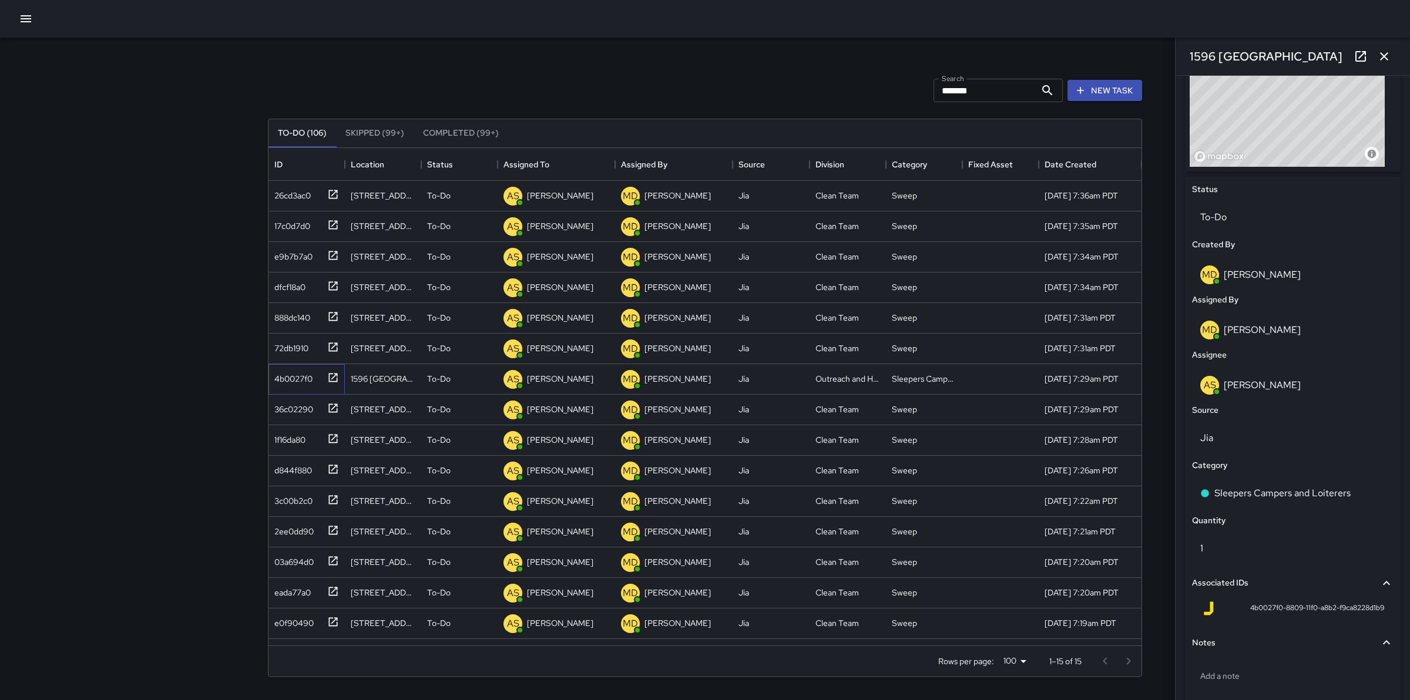
scroll to position [497, 0]
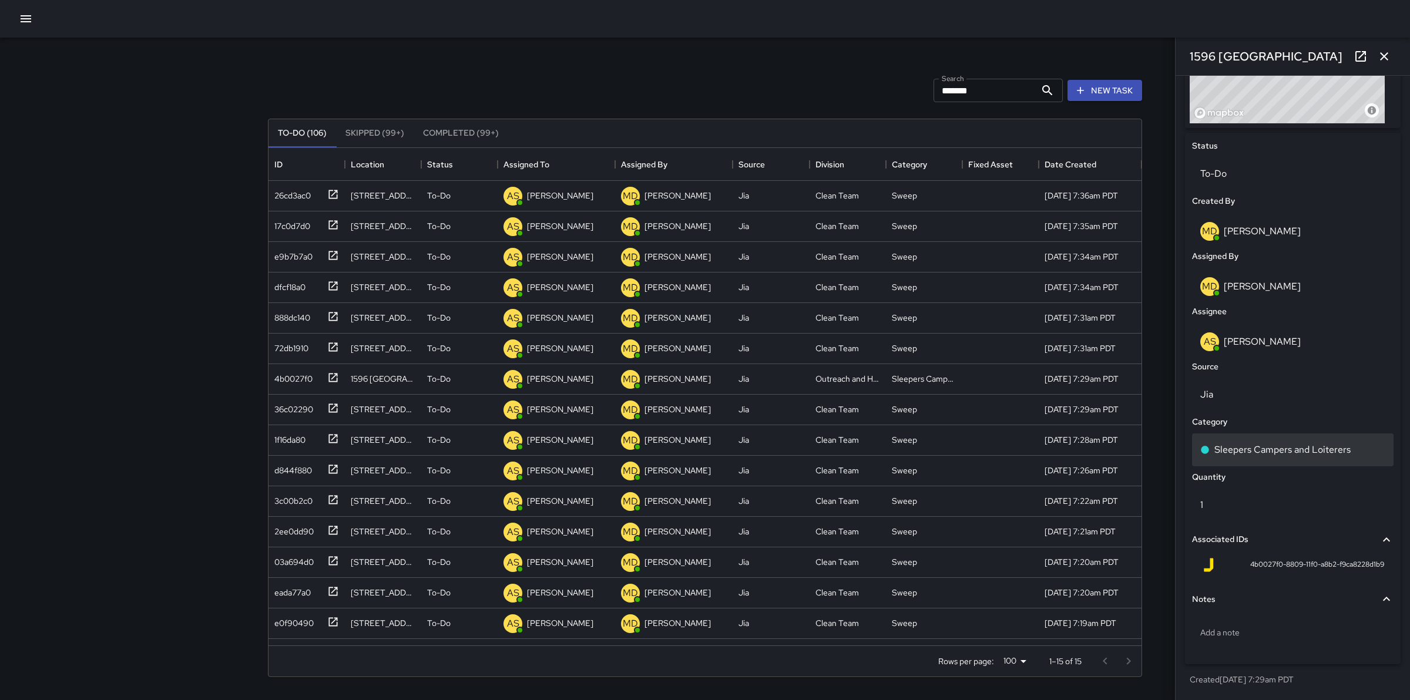
click at [1313, 442] on div "Sleepers Campers and Loiterers" at bounding box center [1292, 450] width 201 height 33
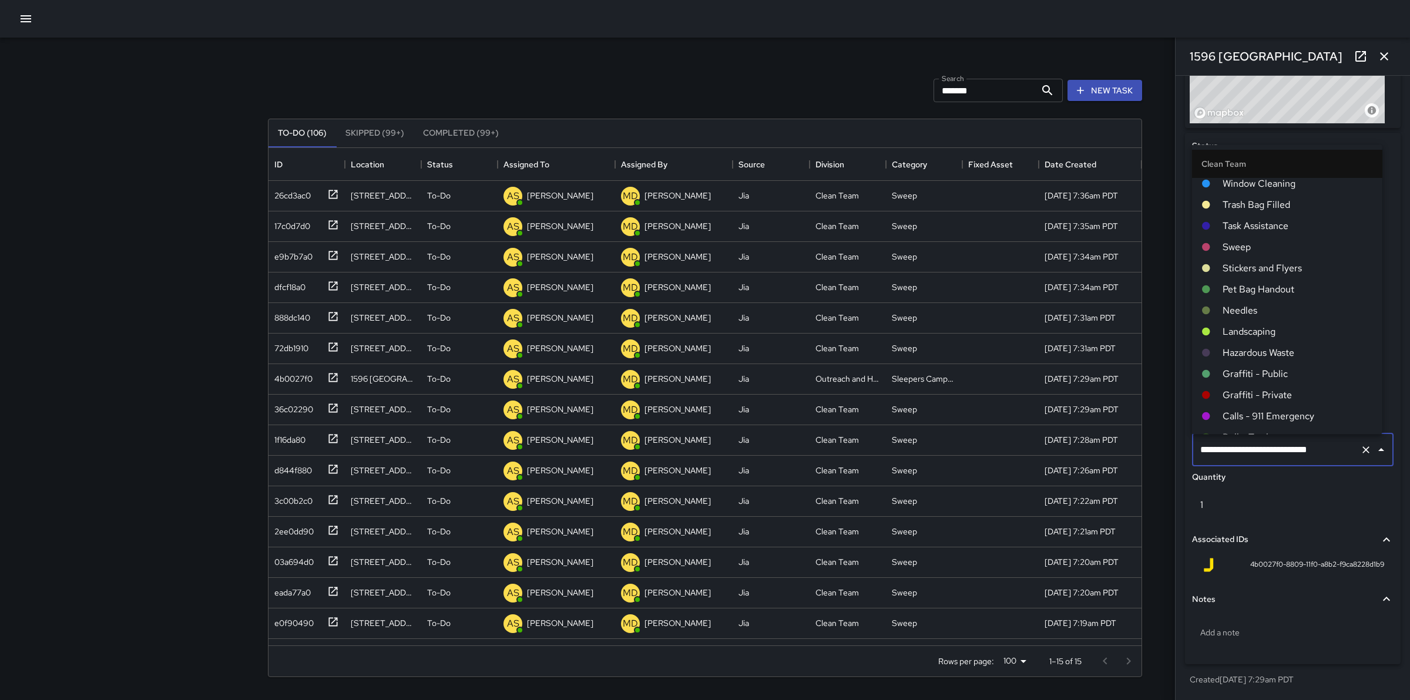
scroll to position [0, 0]
click at [1264, 258] on span "Sweep" at bounding box center [1297, 252] width 150 height 14
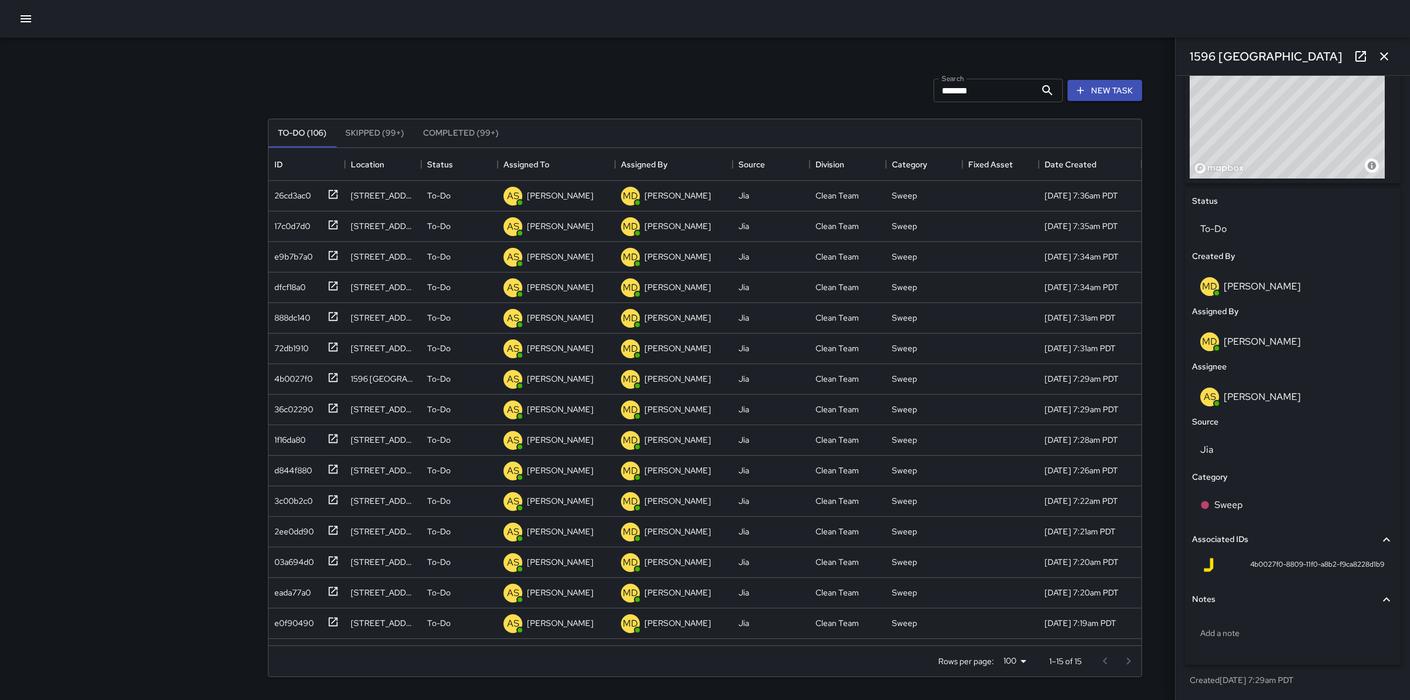
scroll to position [442, 0]
click at [984, 93] on input "*******" at bounding box center [984, 90] width 102 height 23
type input "*"
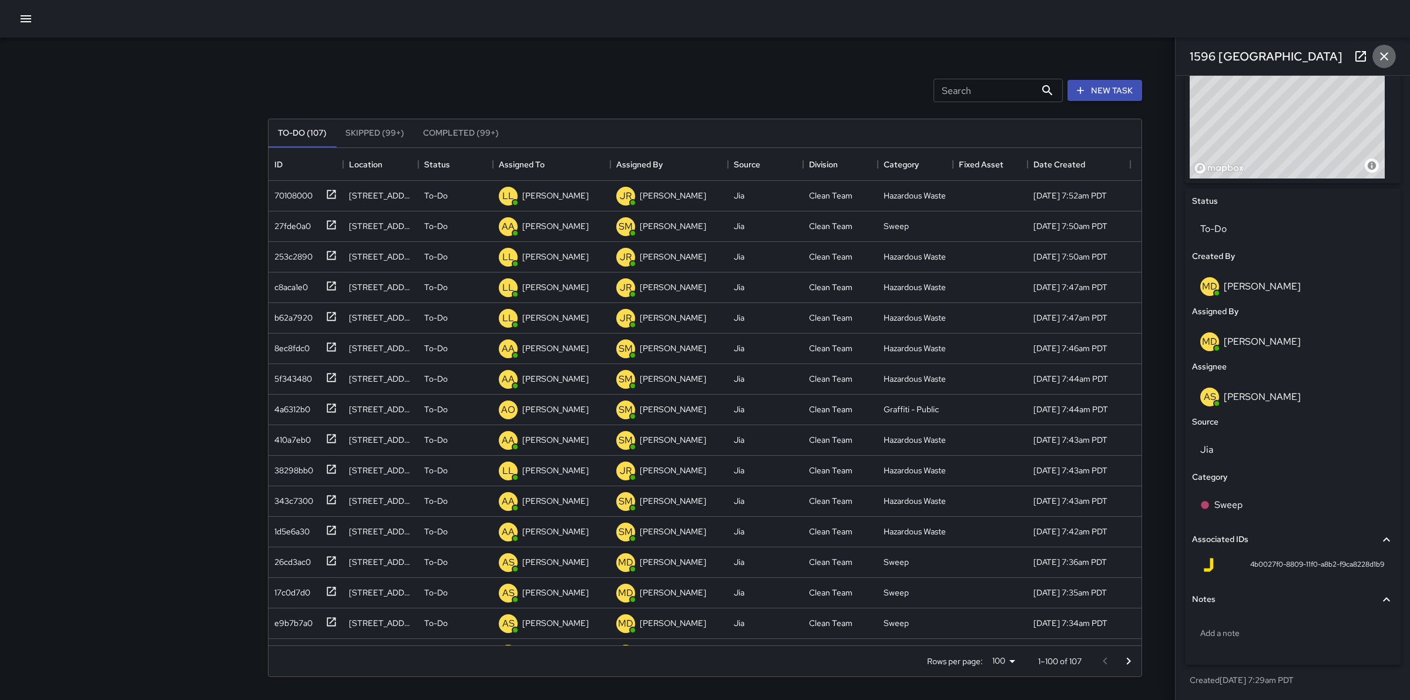
click at [1382, 59] on icon "button" at bounding box center [1384, 56] width 8 height 8
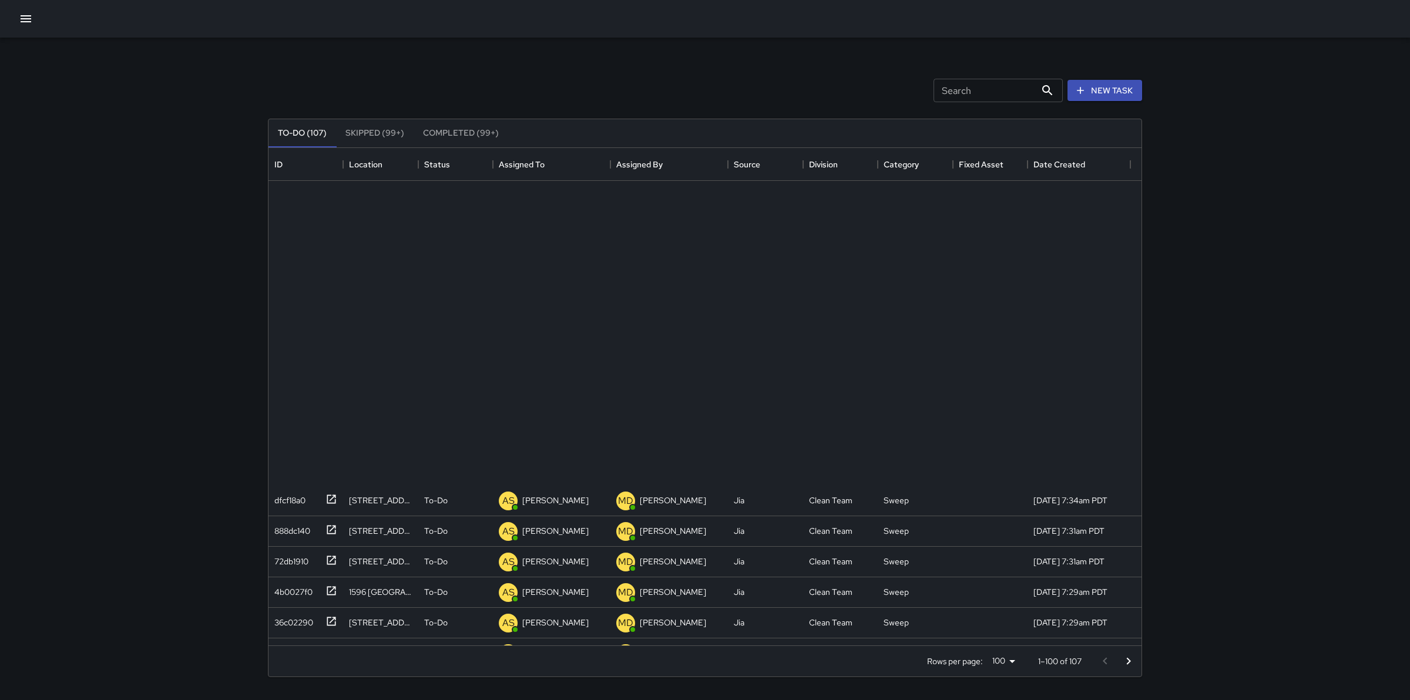
scroll to position [634, 0]
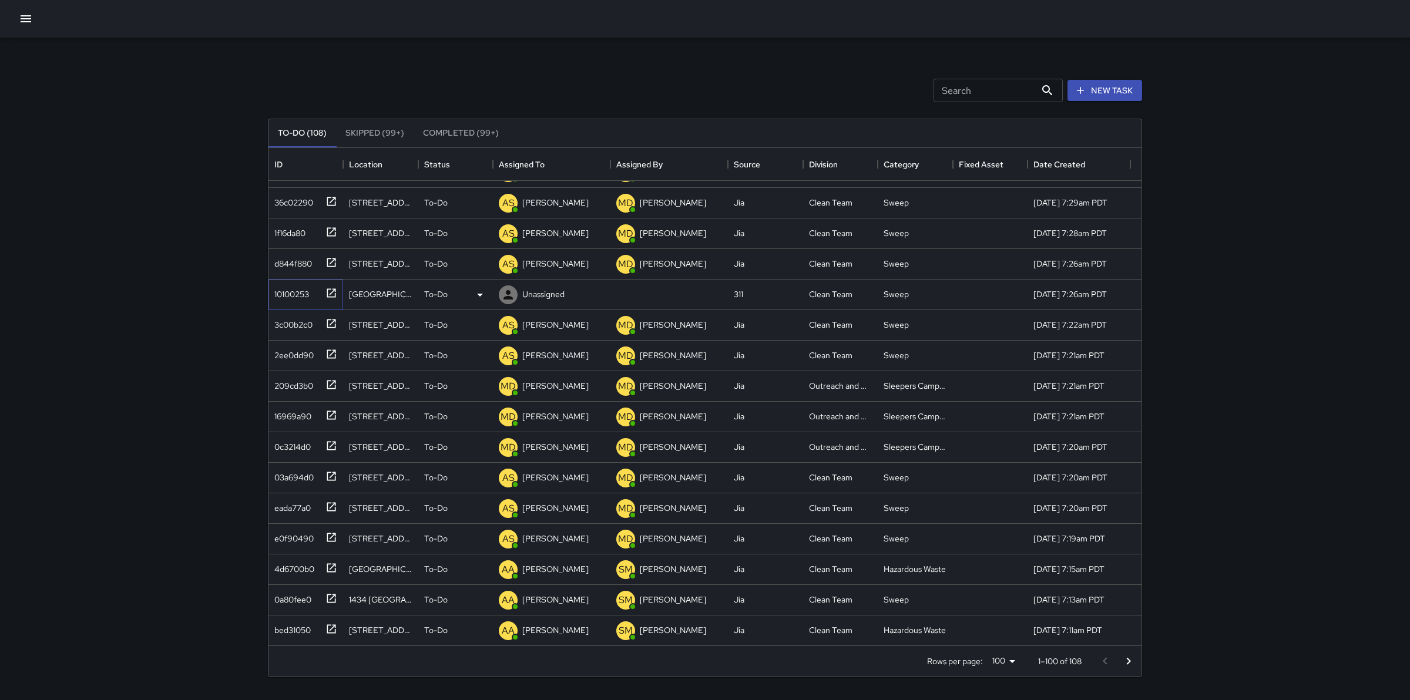
click at [311, 300] on div "10100253" at bounding box center [304, 292] width 68 height 19
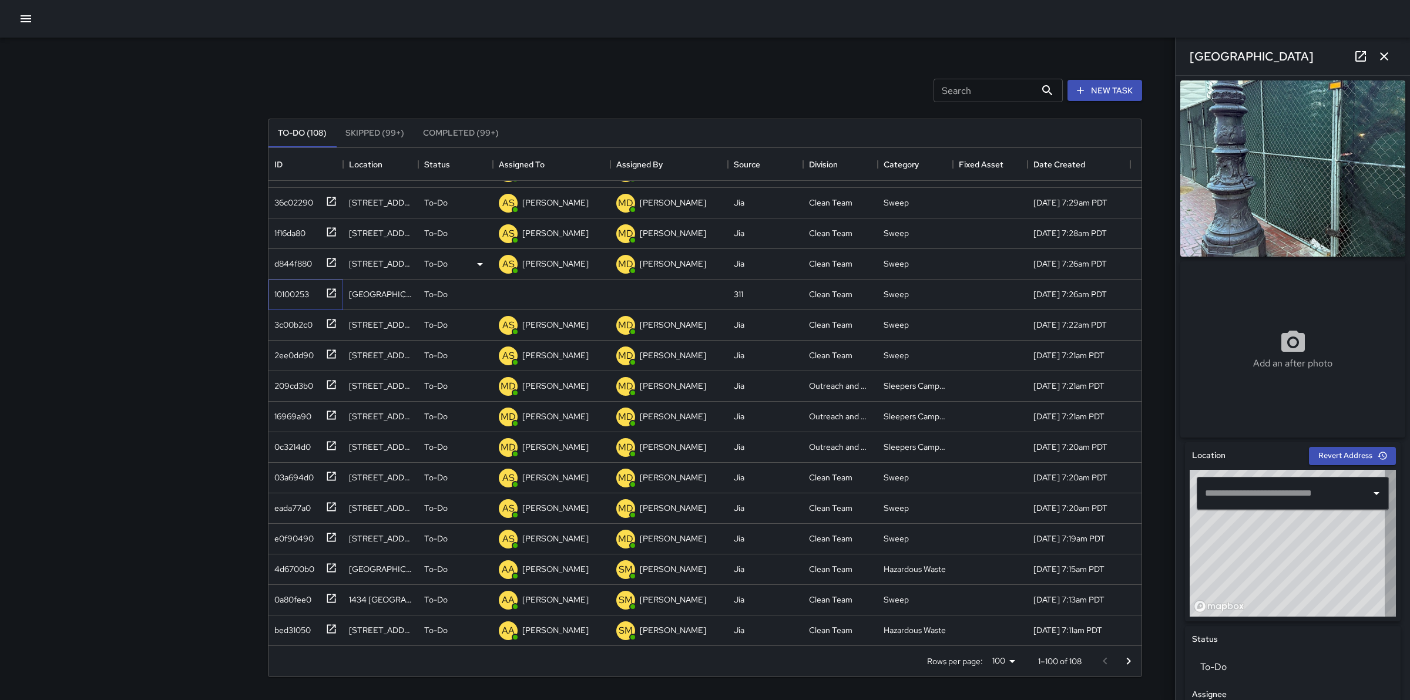
type input "**********"
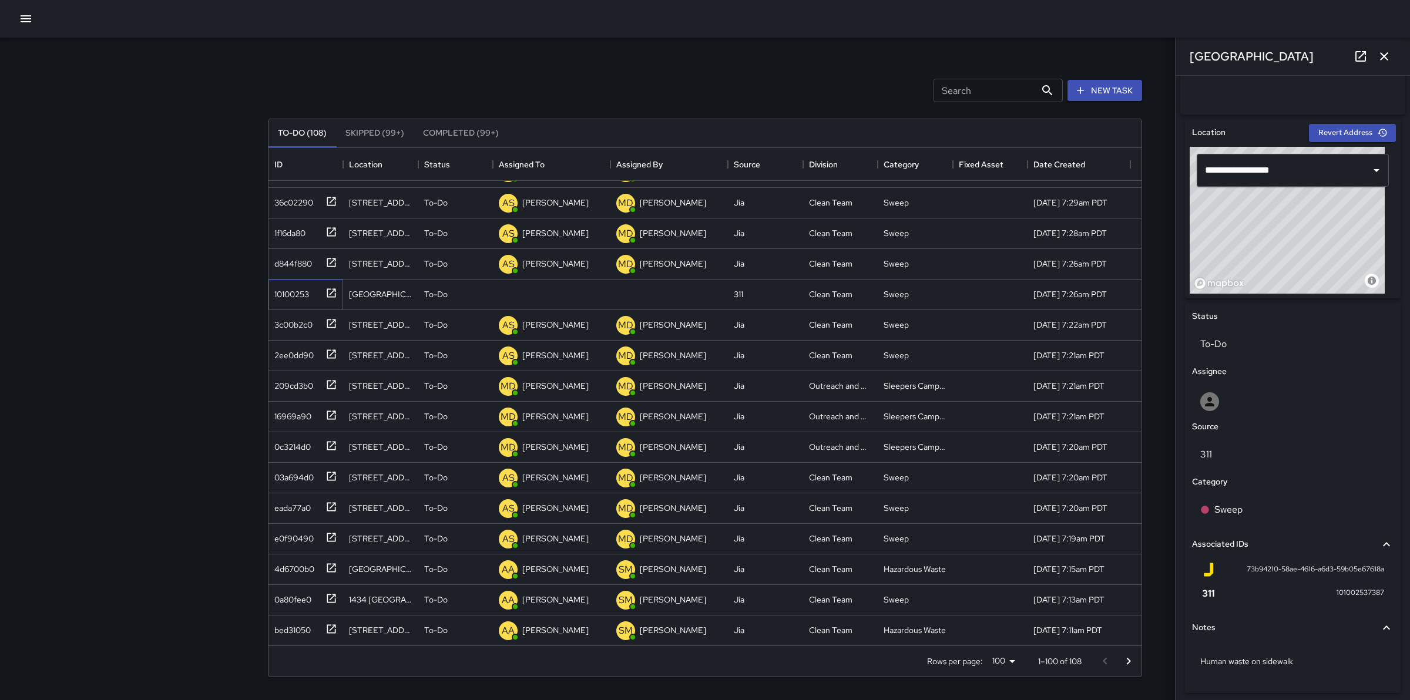
scroll to position [354, 0]
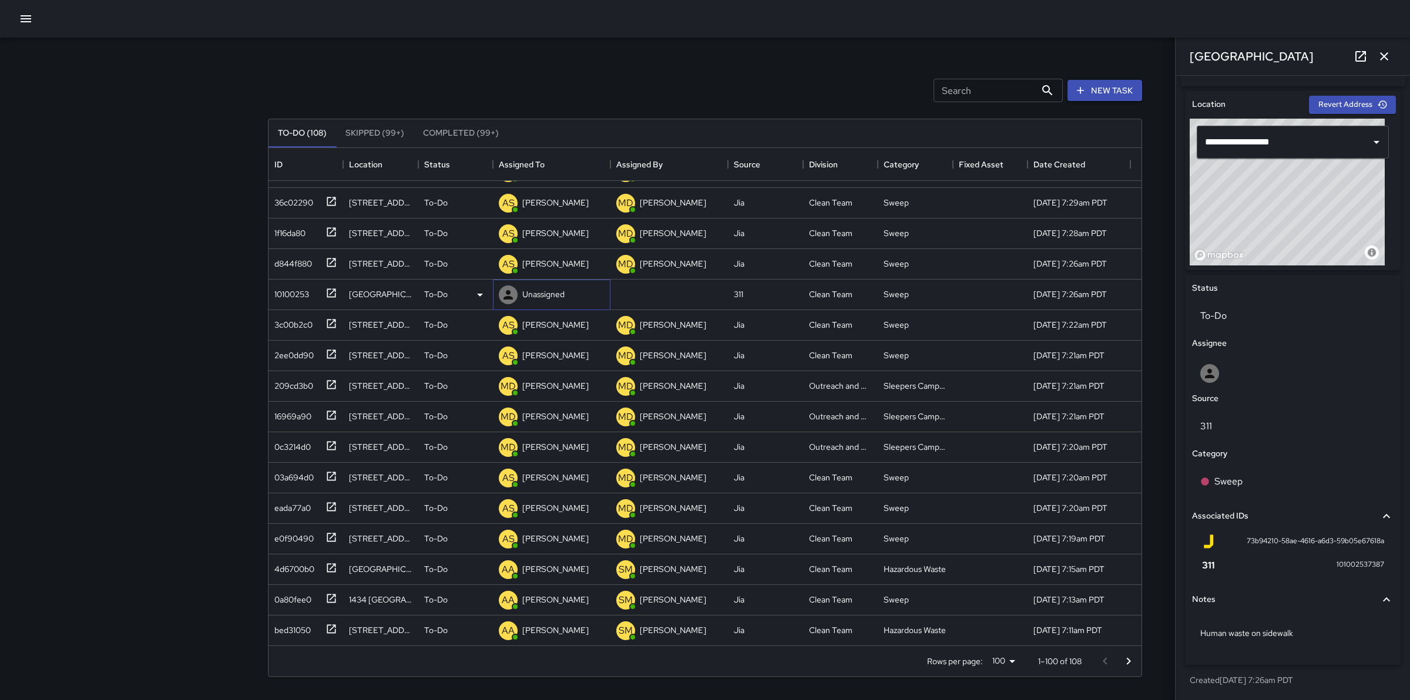
click at [535, 291] on p "Unassigned" at bounding box center [543, 294] width 42 height 12
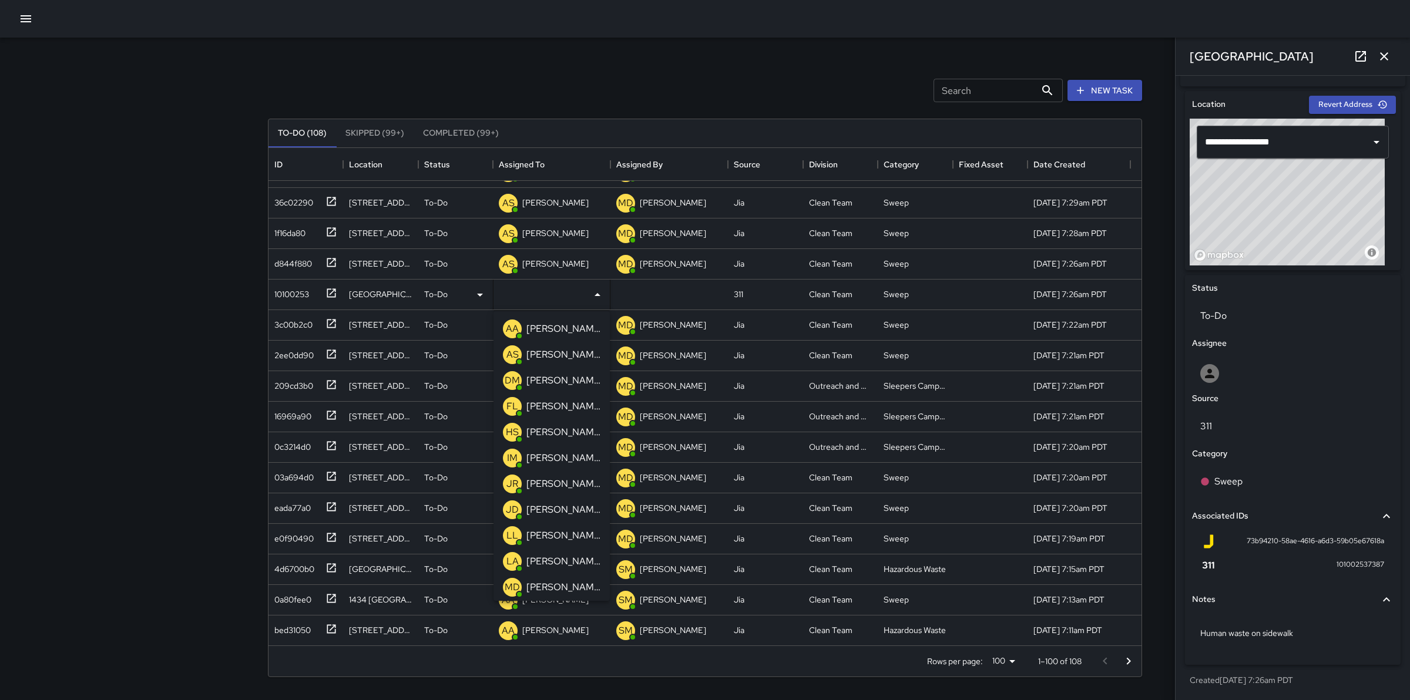
click at [558, 331] on p "[PERSON_NAME]" at bounding box center [563, 329] width 74 height 14
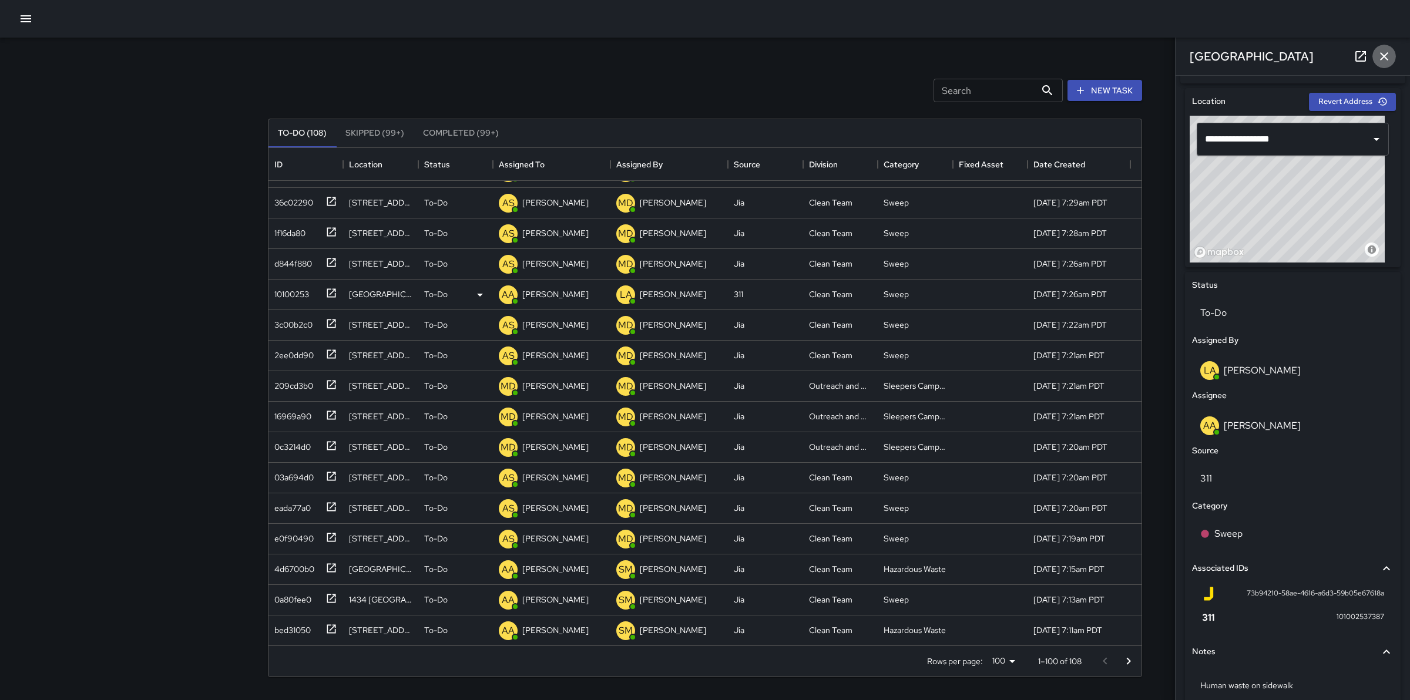
click at [1385, 53] on icon "button" at bounding box center [1384, 56] width 14 height 14
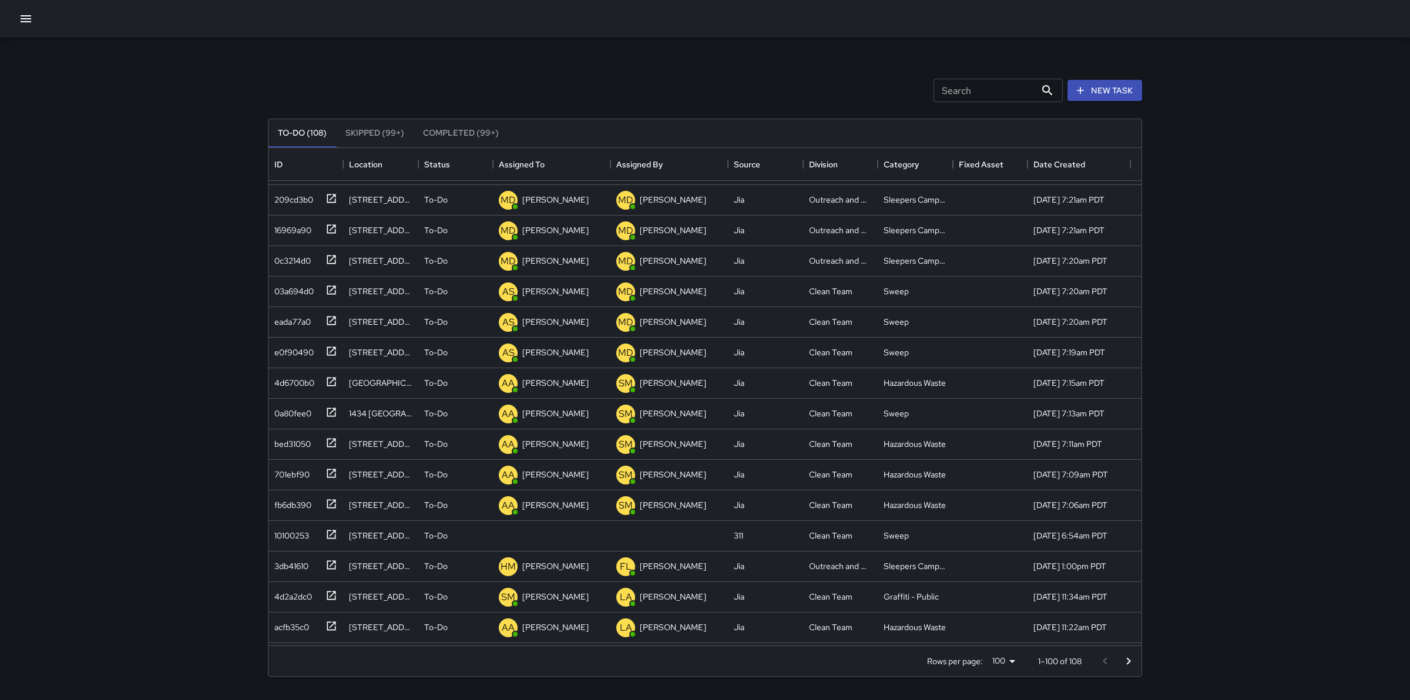
scroll to position [987, 0]
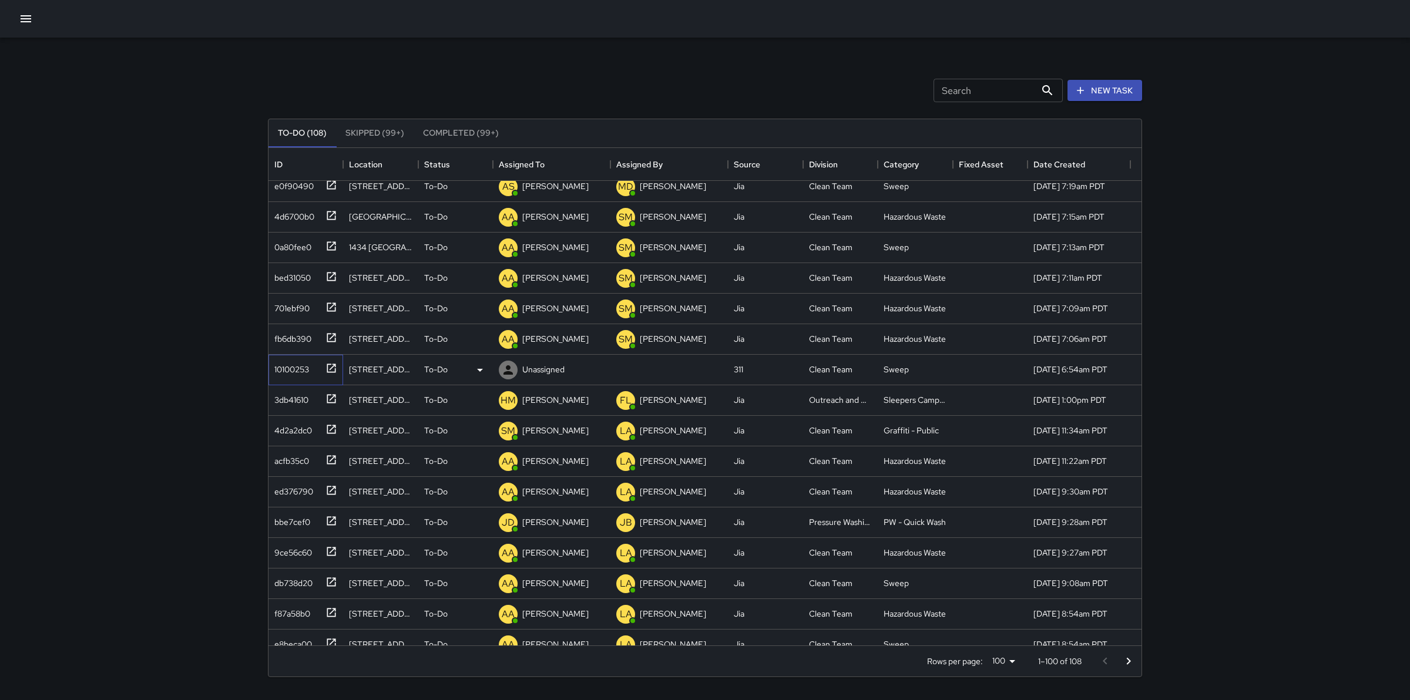
click at [286, 374] on div "10100253" at bounding box center [289, 367] width 39 height 16
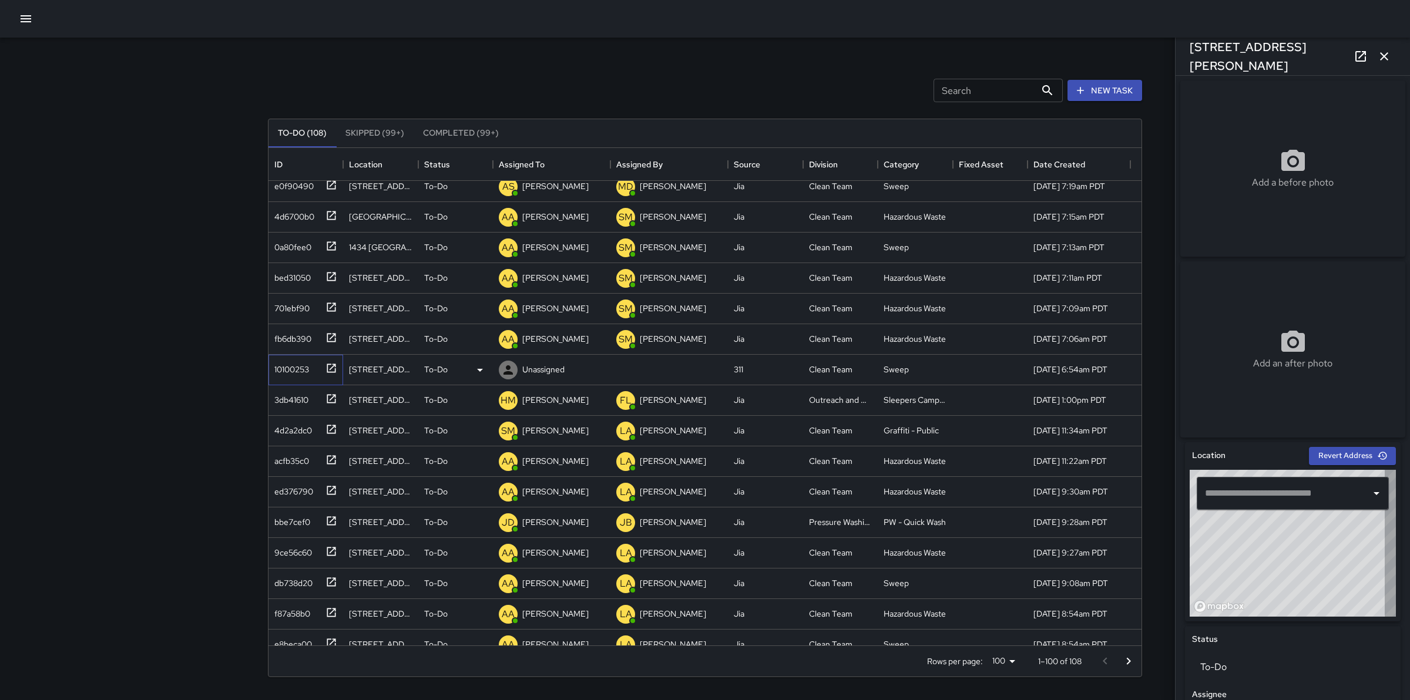
type input "**********"
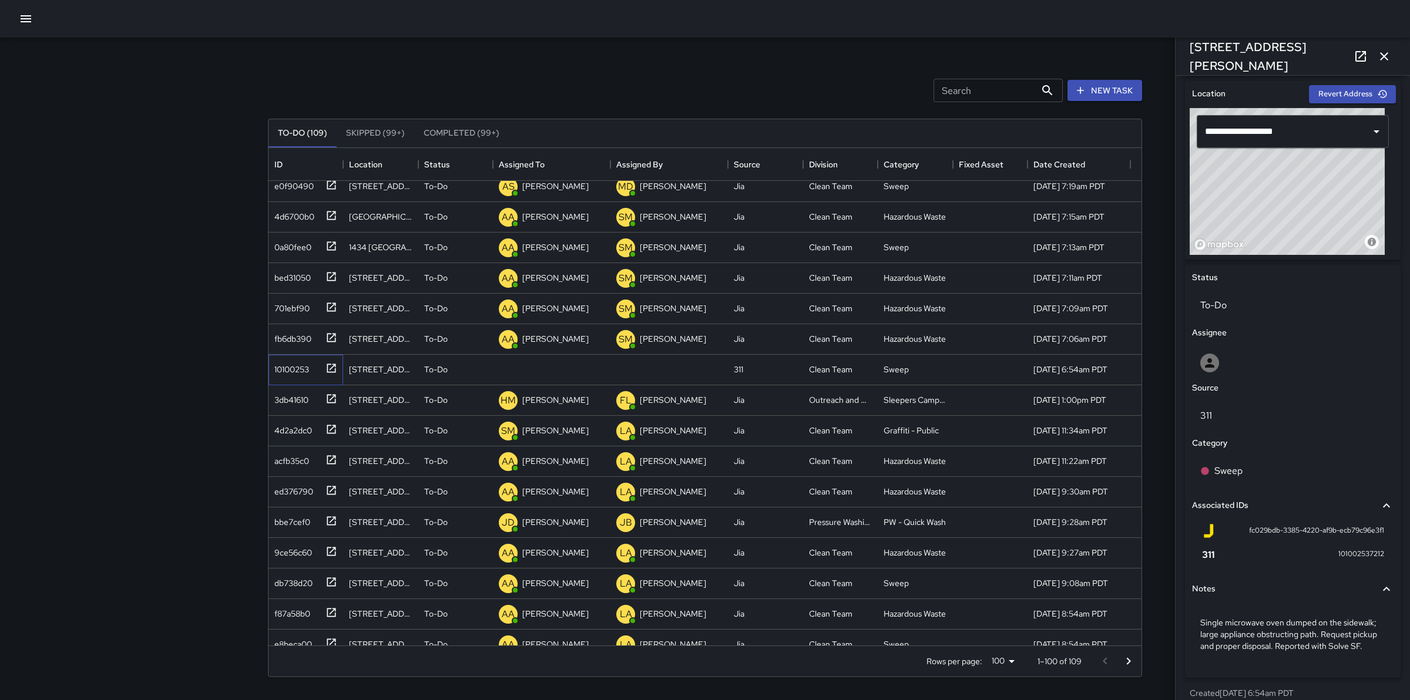
scroll to position [391, 0]
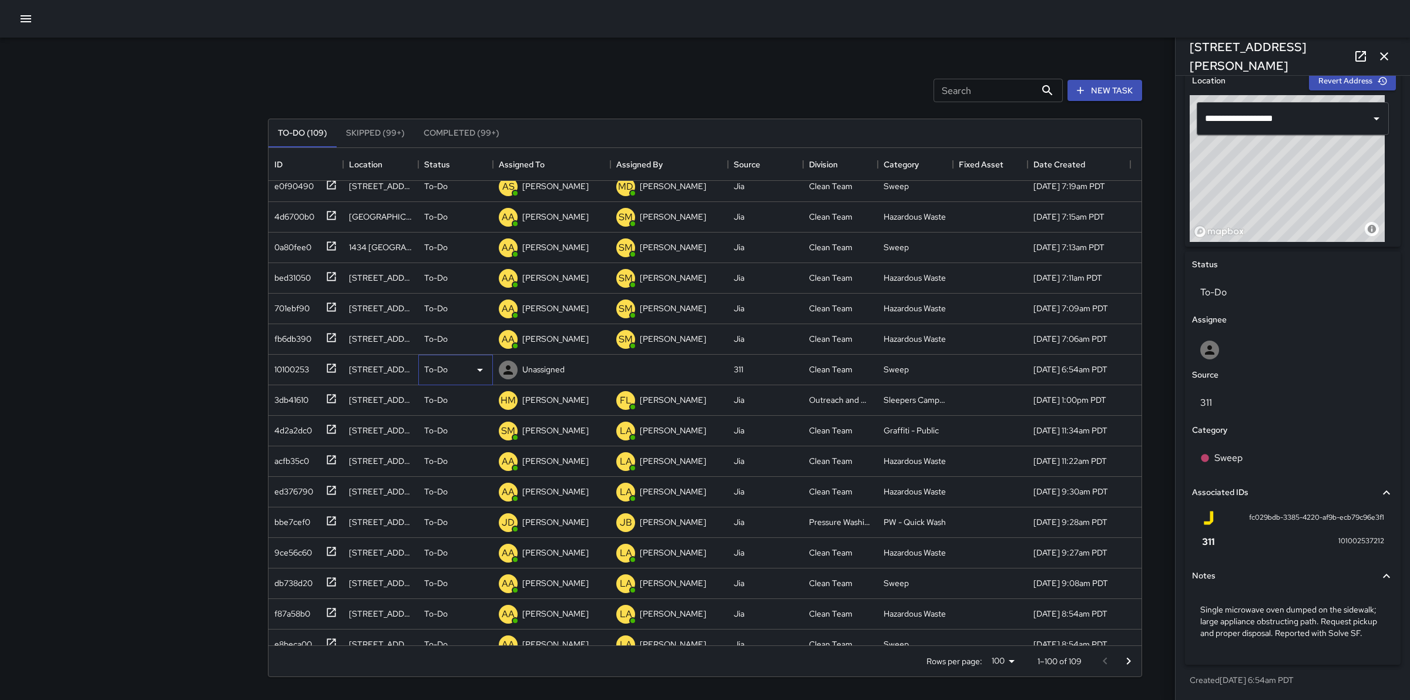
click at [476, 370] on icon at bounding box center [480, 370] width 14 height 14
click at [460, 421] on li "Skipped" at bounding box center [455, 422] width 73 height 21
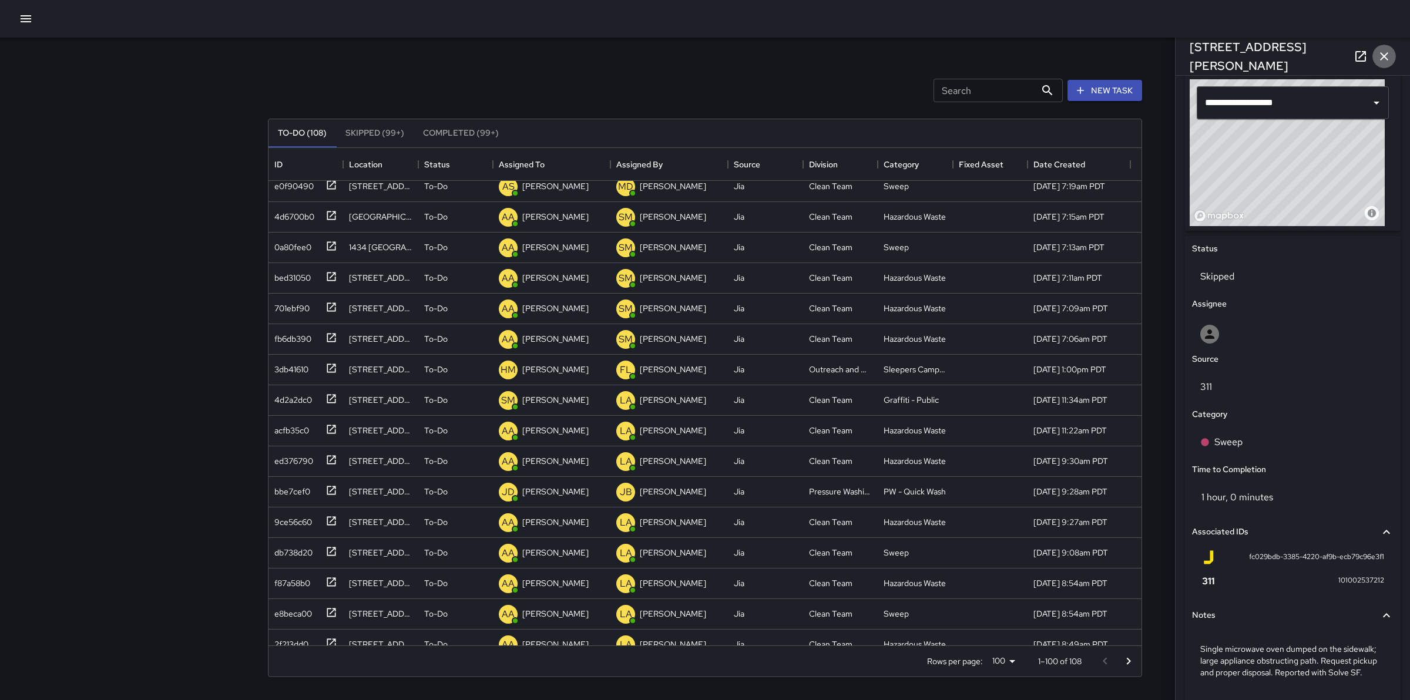
click at [1382, 57] on icon "button" at bounding box center [1384, 56] width 8 height 8
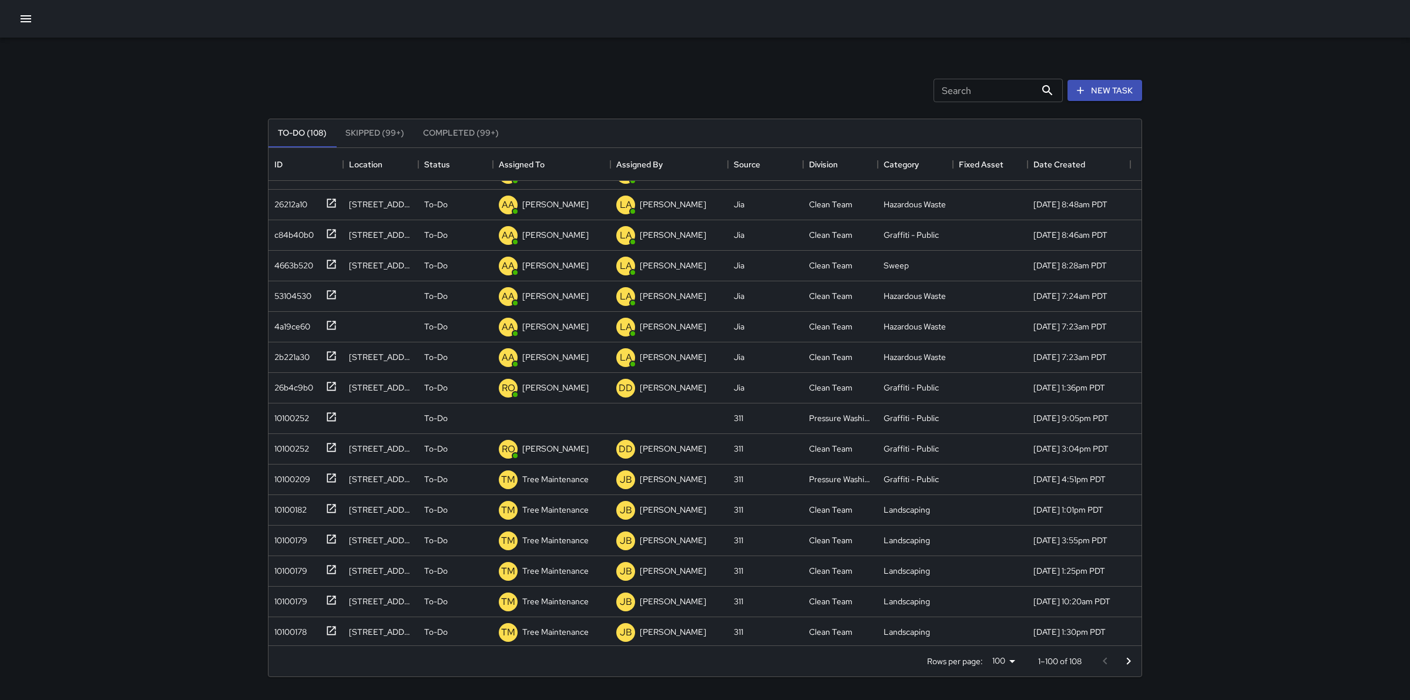
scroll to position [1493, 0]
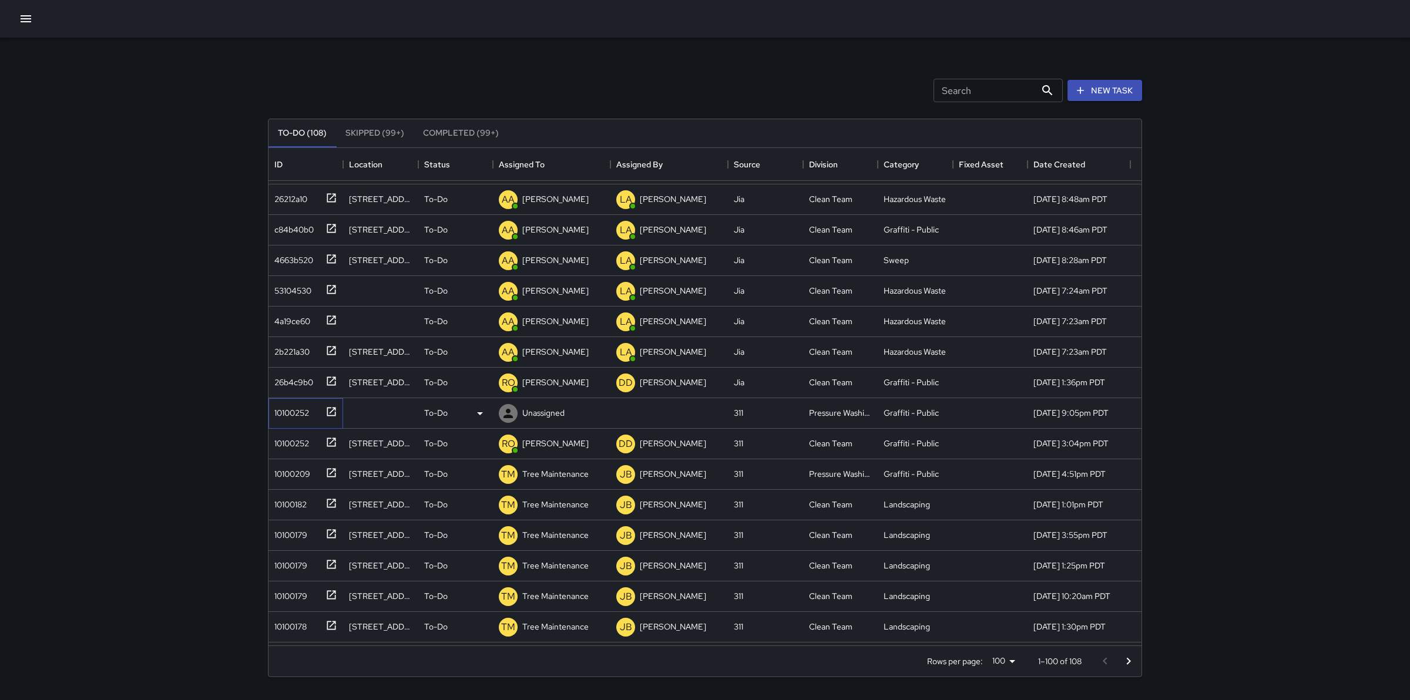
click at [298, 415] on div "10100252" at bounding box center [289, 410] width 39 height 16
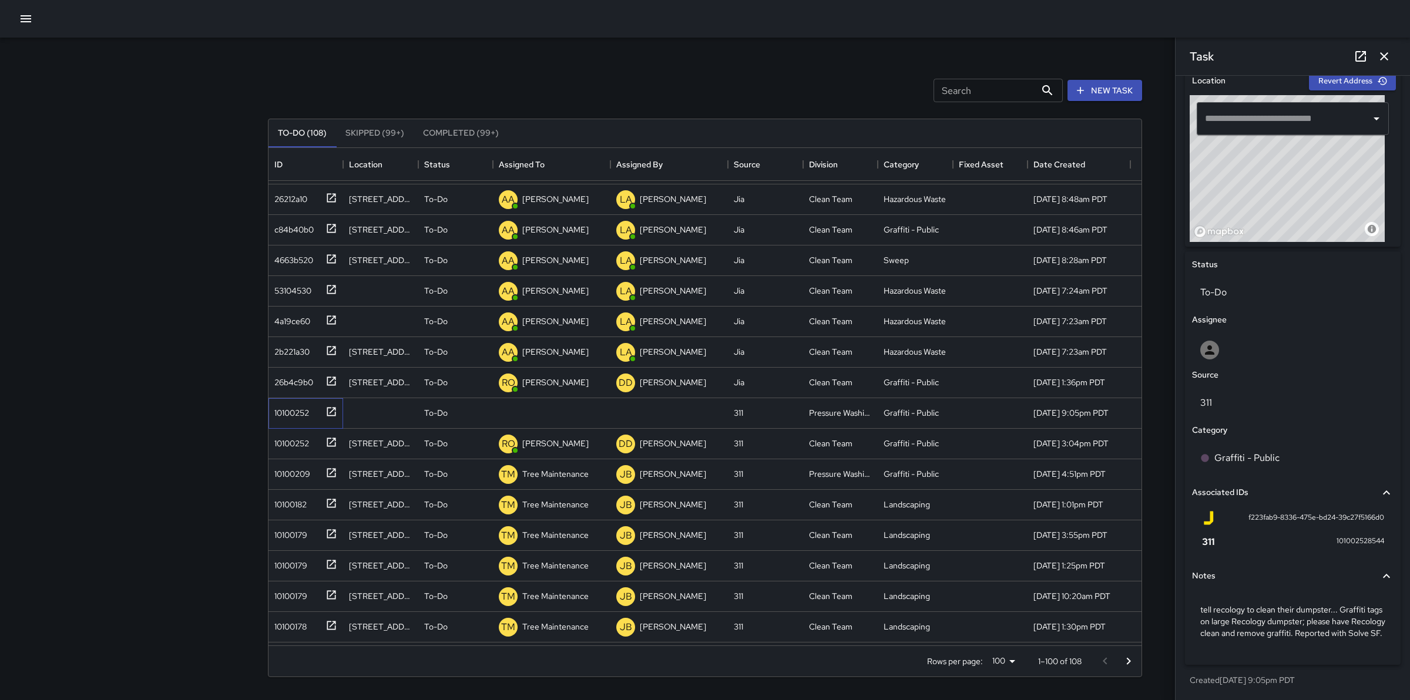
scroll to position [391, 0]
click at [479, 414] on icon at bounding box center [480, 413] width 14 height 14
click at [475, 460] on li "Skipped" at bounding box center [455, 465] width 73 height 21
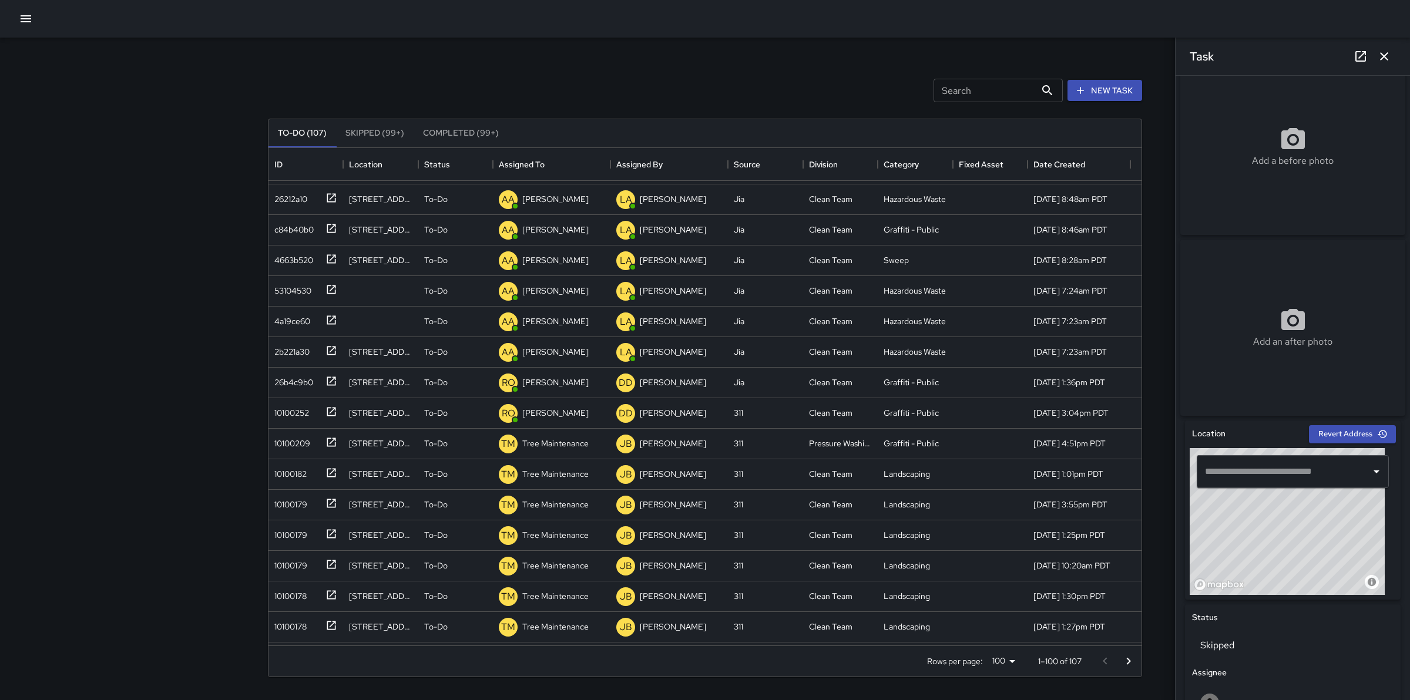
scroll to position [0, 0]
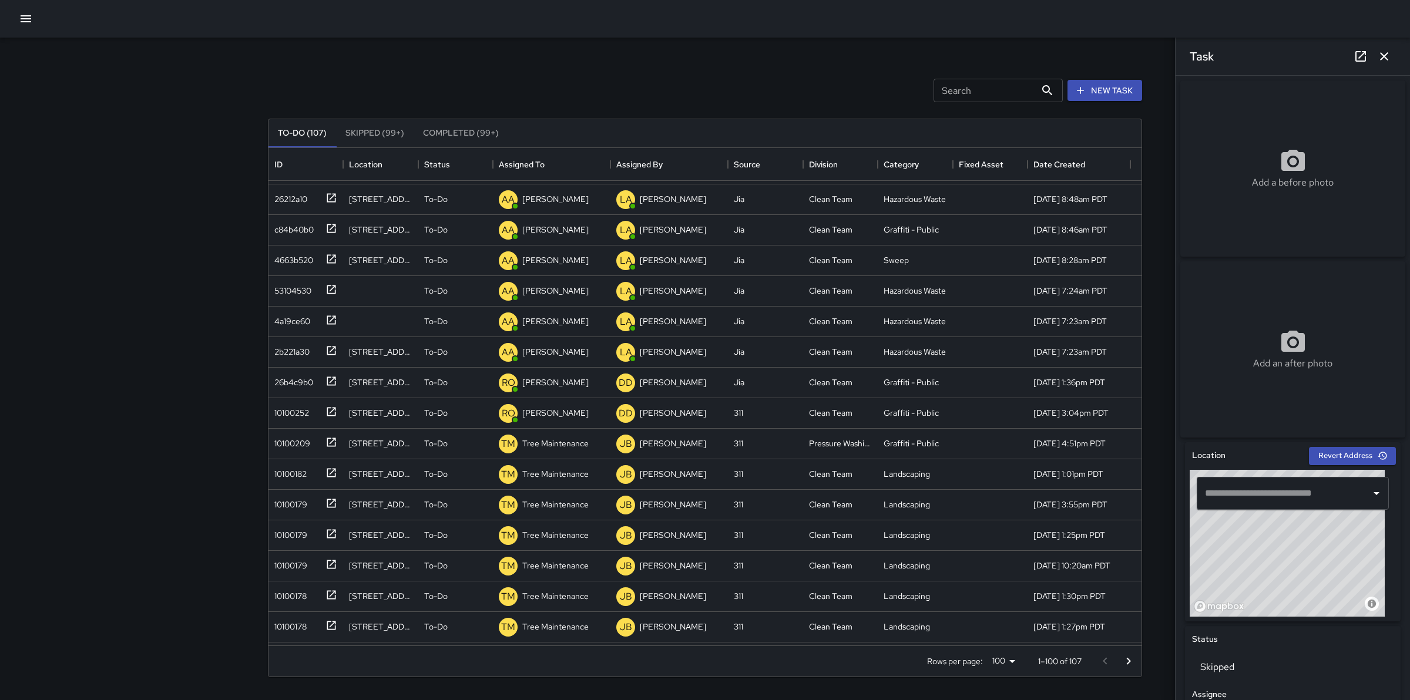
click at [1009, 92] on input "Search" at bounding box center [984, 90] width 102 height 23
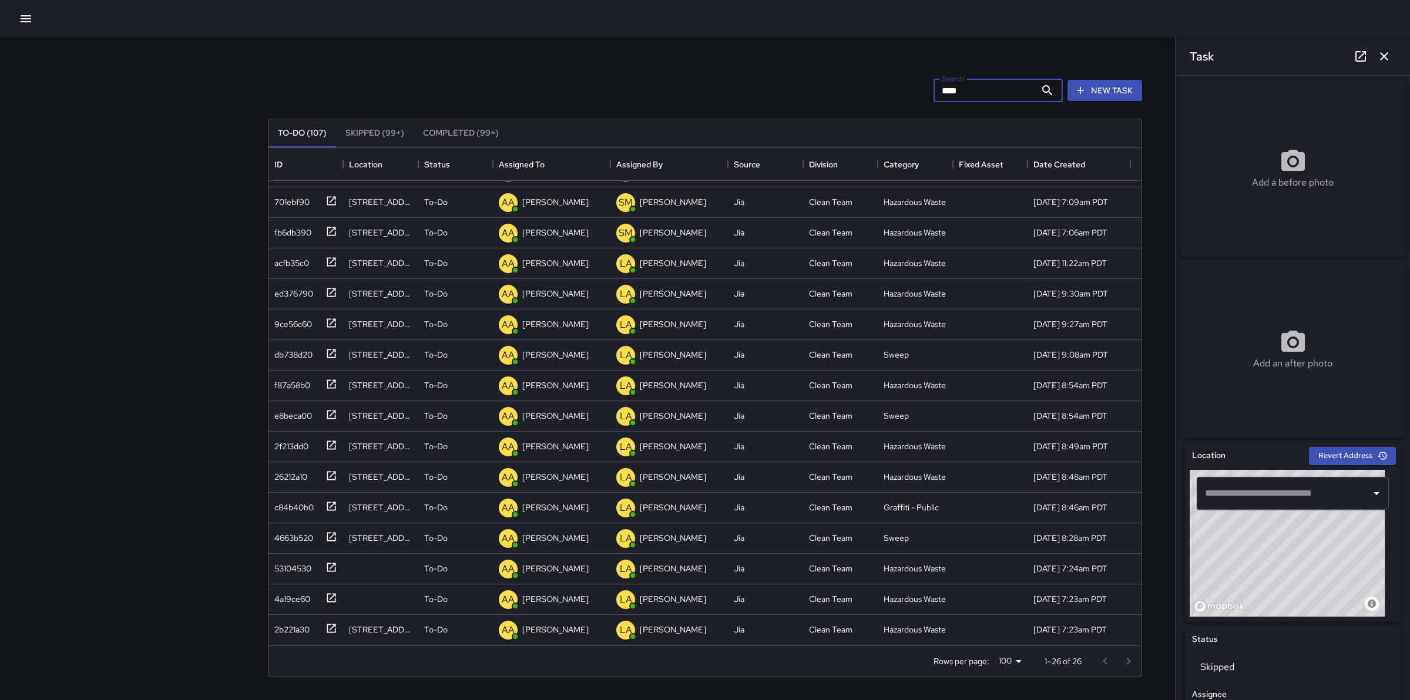
scroll to position [330, 0]
click at [957, 89] on input "****" at bounding box center [984, 90] width 102 height 23
type input "*"
click at [287, 388] on div "e384a690" at bounding box center [291, 383] width 43 height 16
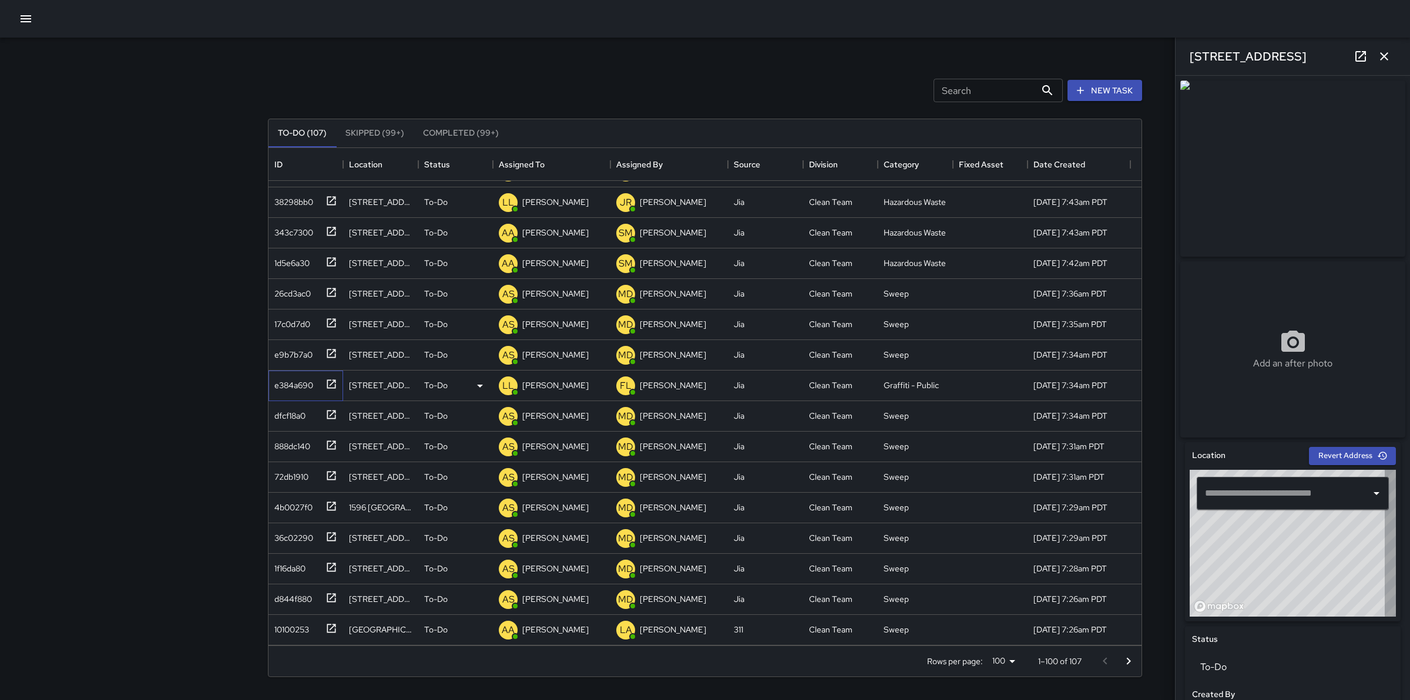
type input "**********"
click at [1384, 62] on icon "button" at bounding box center [1384, 56] width 14 height 14
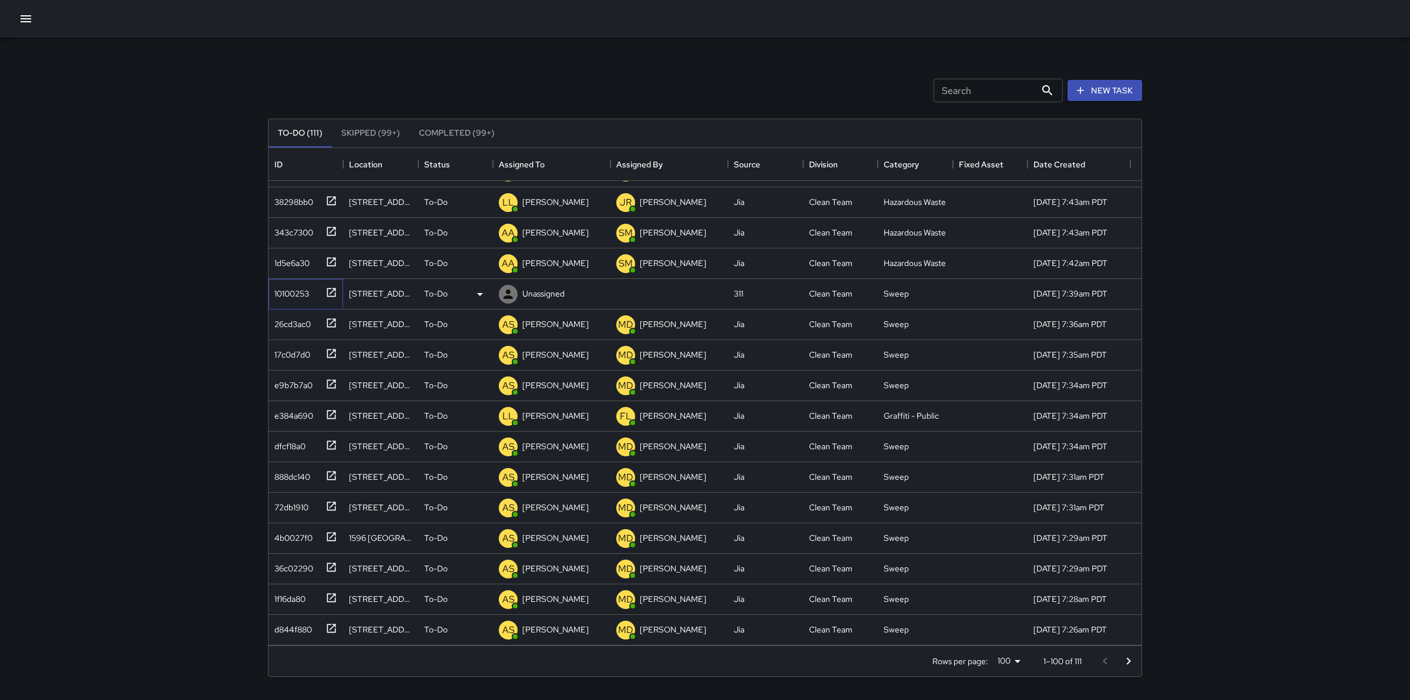
click at [305, 294] on div "10100253" at bounding box center [289, 291] width 39 height 16
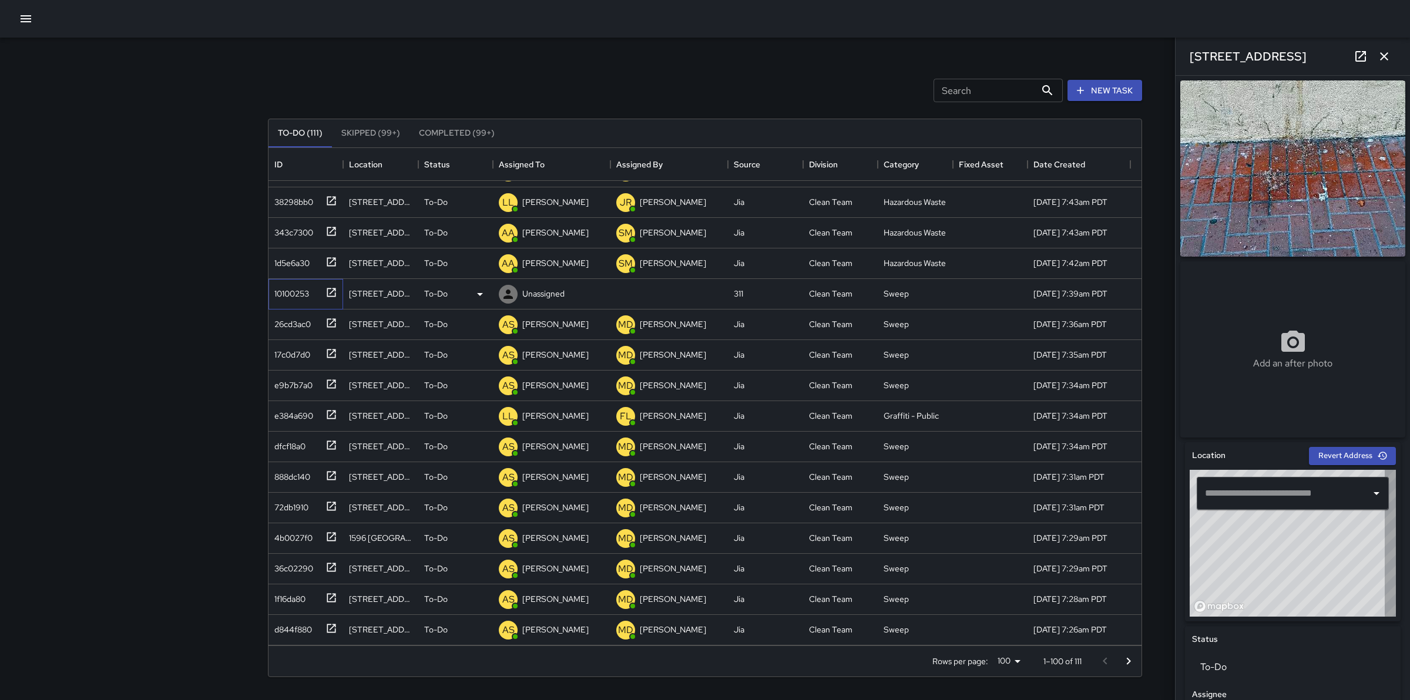
type input "**********"
click at [527, 295] on p "Unassigned" at bounding box center [543, 294] width 42 height 12
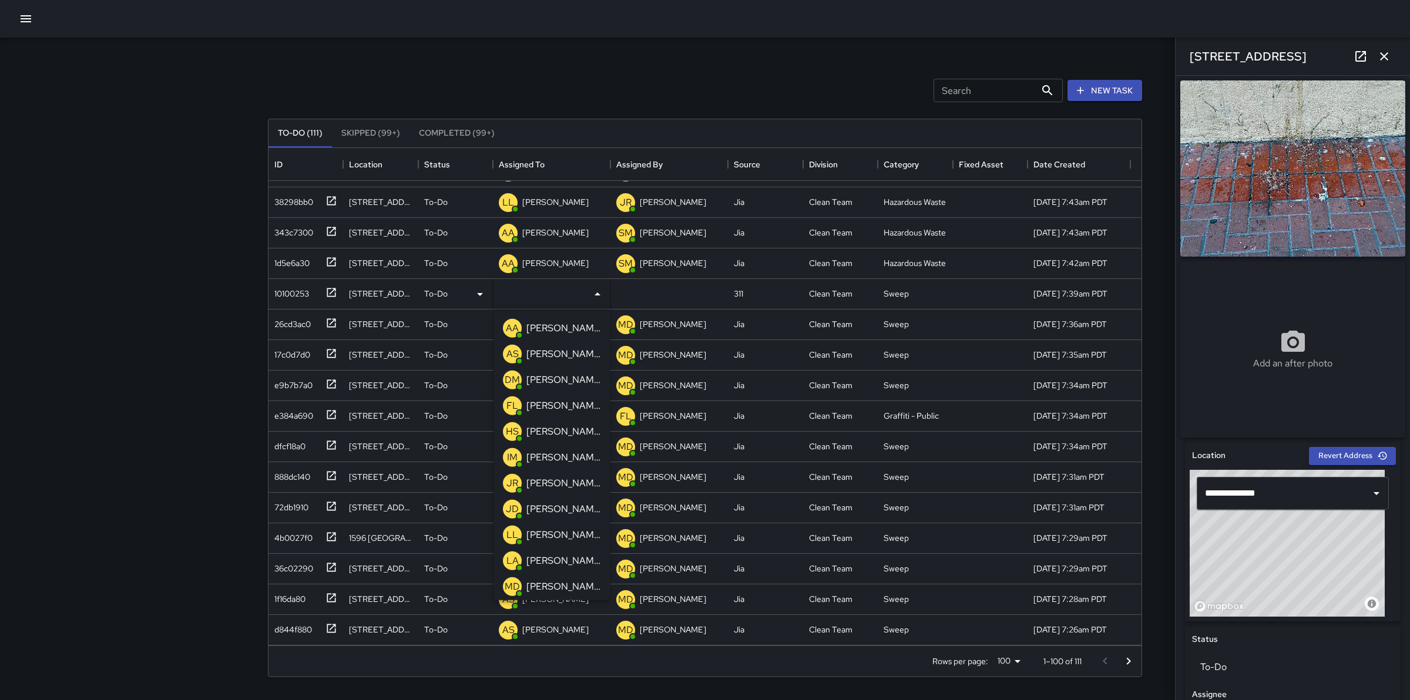
click at [559, 512] on p "[PERSON_NAME]" at bounding box center [563, 509] width 74 height 14
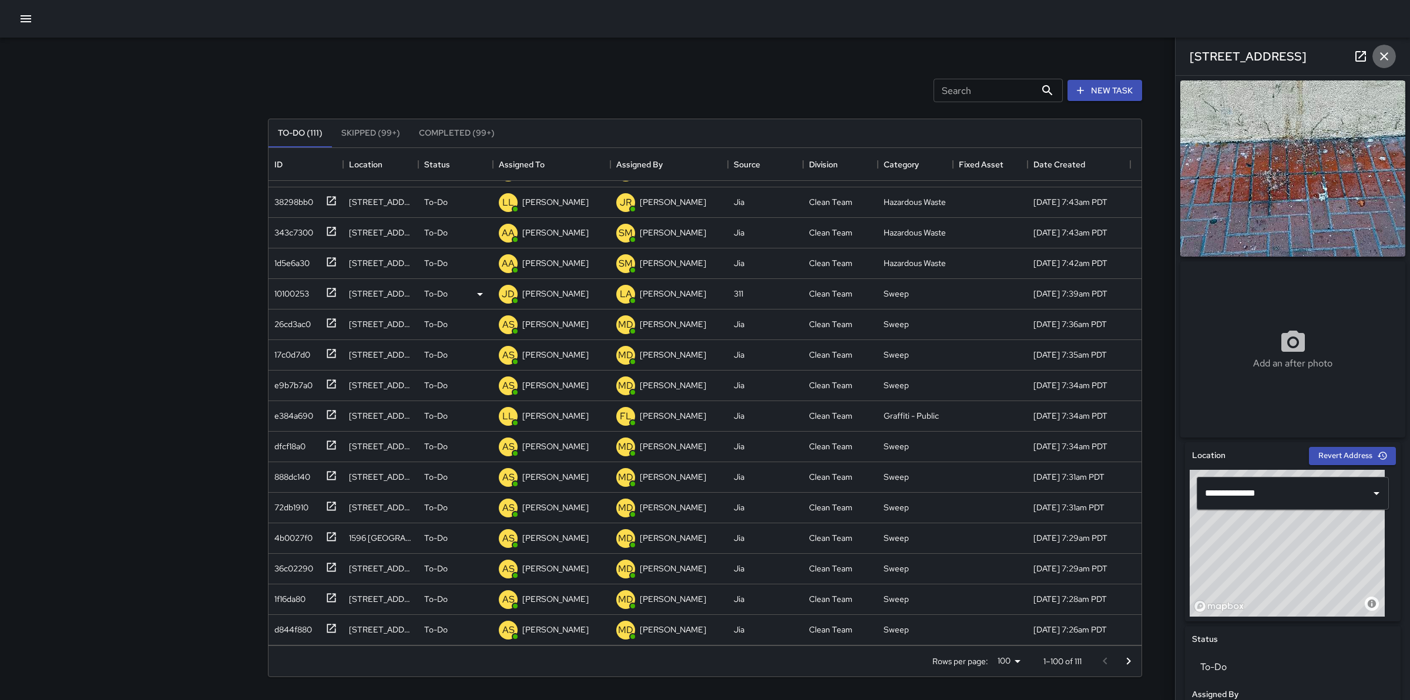
click at [1382, 56] on icon "button" at bounding box center [1384, 56] width 14 height 14
